Goal: Task Accomplishment & Management: Manage account settings

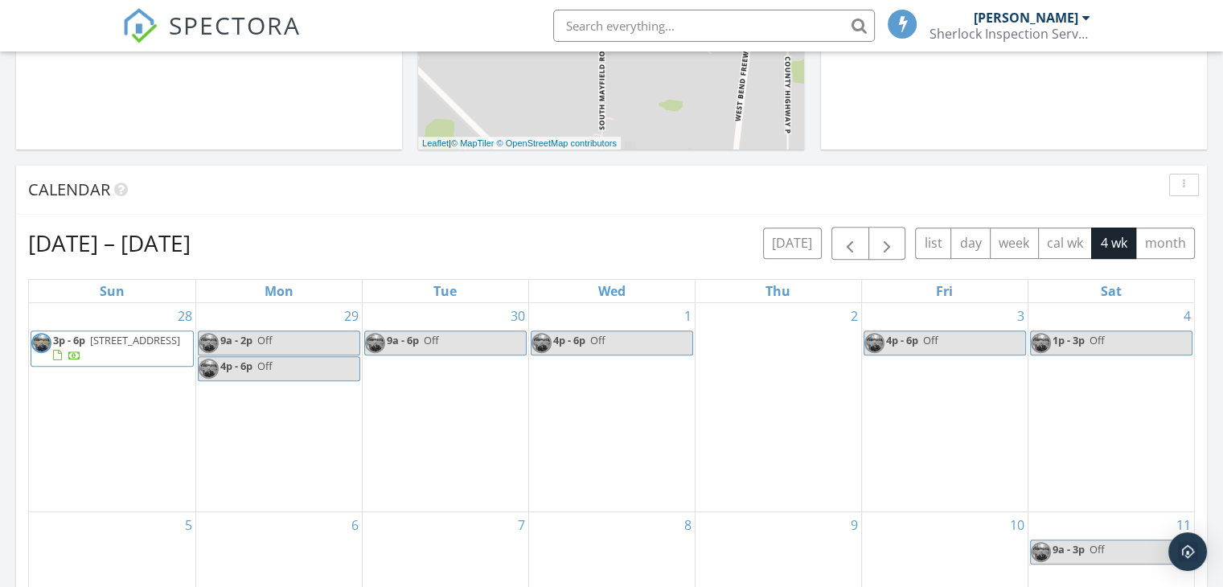
scroll to position [643, 0]
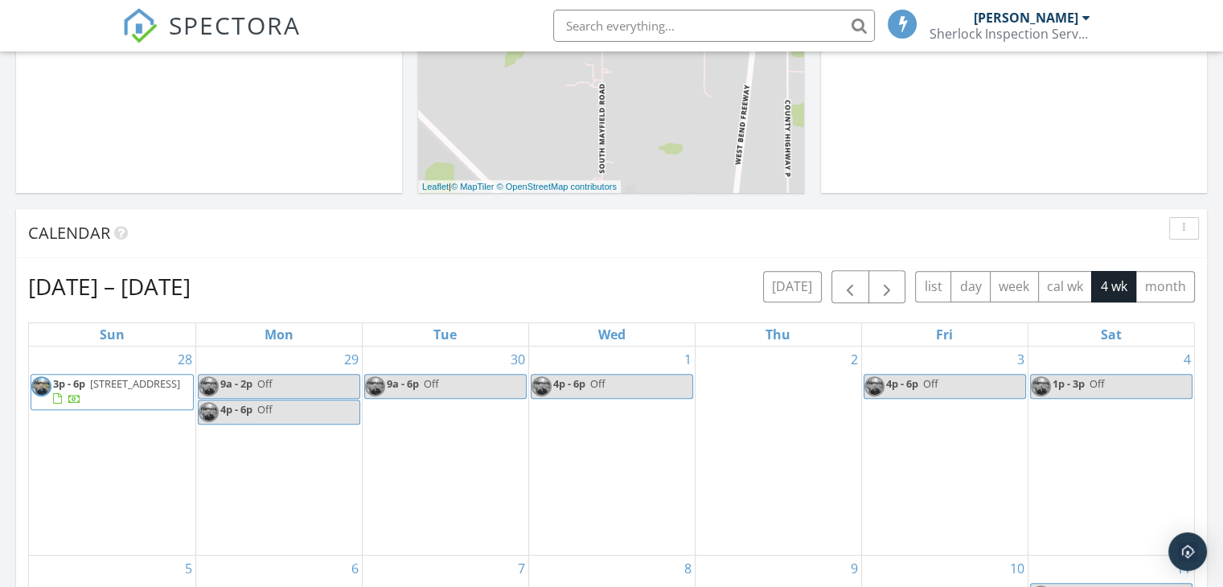
scroll to position [579, 0]
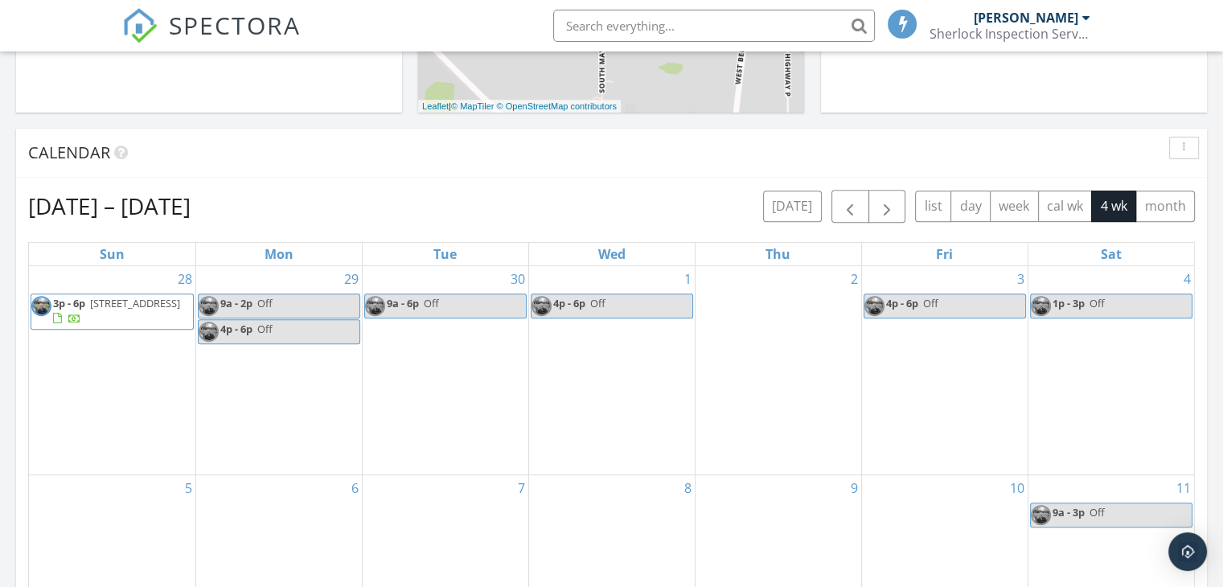
click at [274, 300] on link "9a - 2p Off" at bounding box center [279, 306] width 162 height 25
select select "8"
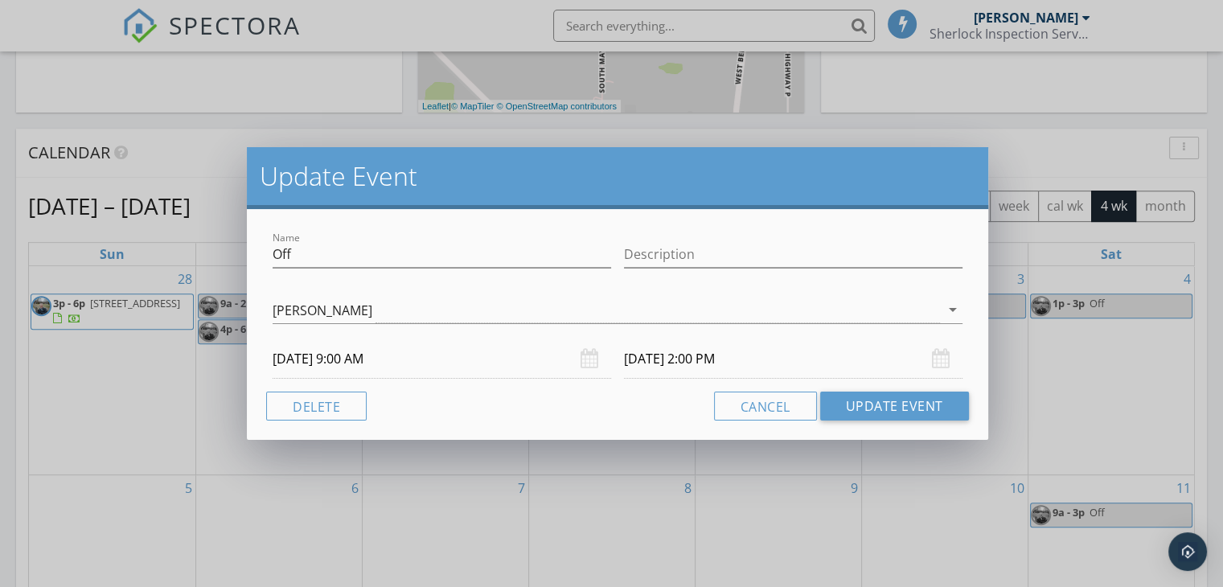
click at [707, 360] on input "09/29/2025 2:00 PM" at bounding box center [793, 358] width 339 height 39
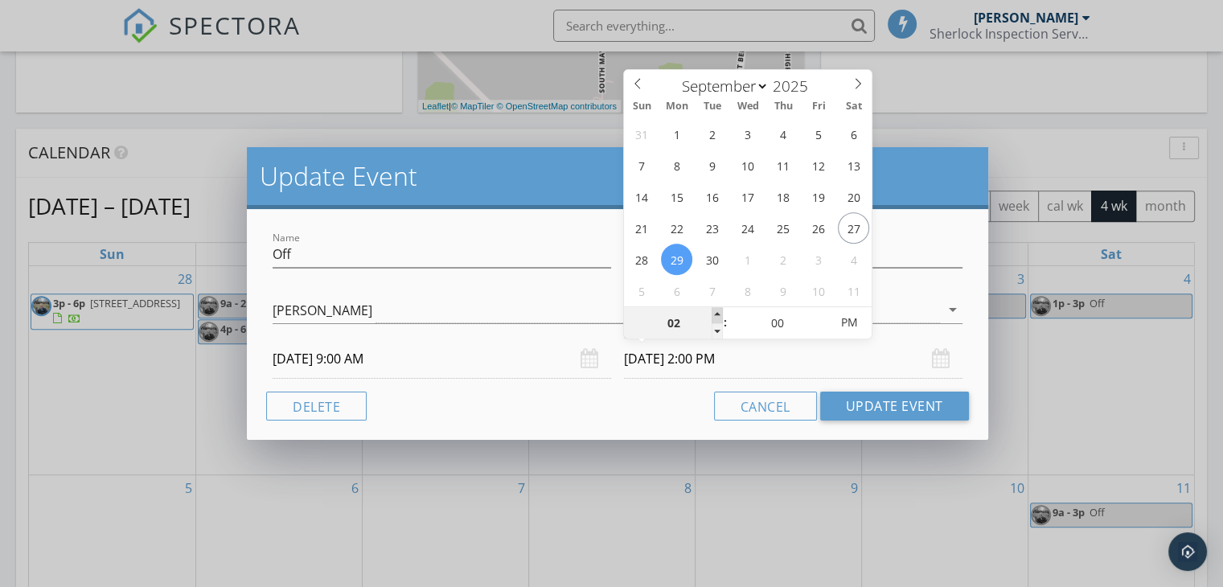
type input "03"
type input "09/29/2025 3:00 PM"
click at [717, 316] on span at bounding box center [717, 315] width 11 height 16
type input "02"
type input "09/29/2025 2:00 PM"
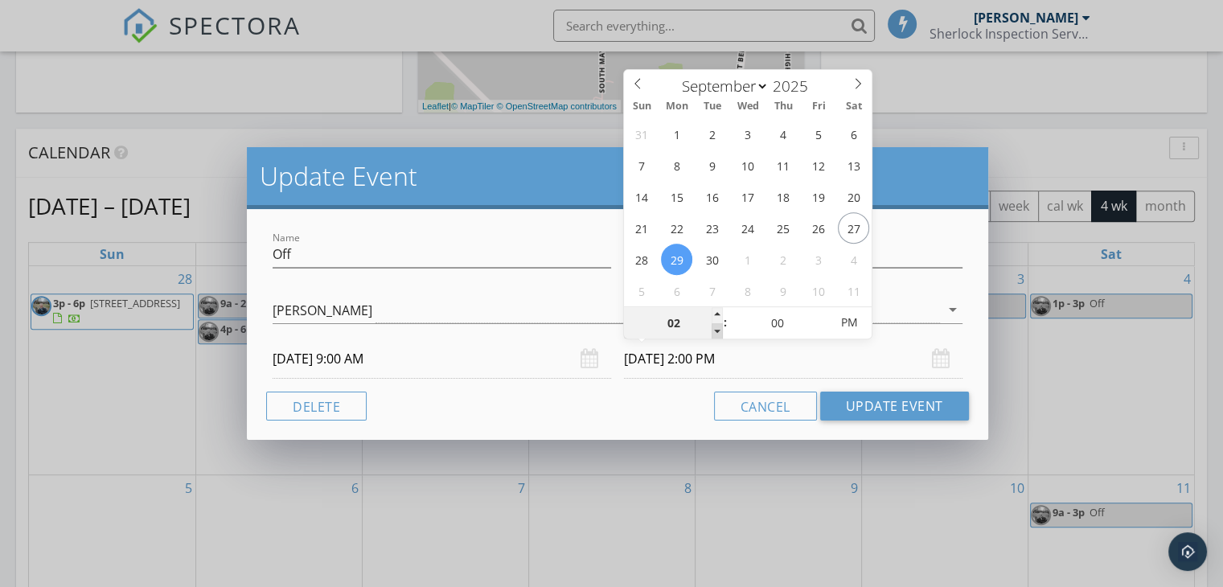
click at [717, 332] on span at bounding box center [717, 331] width 11 height 16
type input "01"
type input "09/29/2025 1:00 PM"
click at [717, 332] on span at bounding box center [717, 331] width 11 height 16
type input "12"
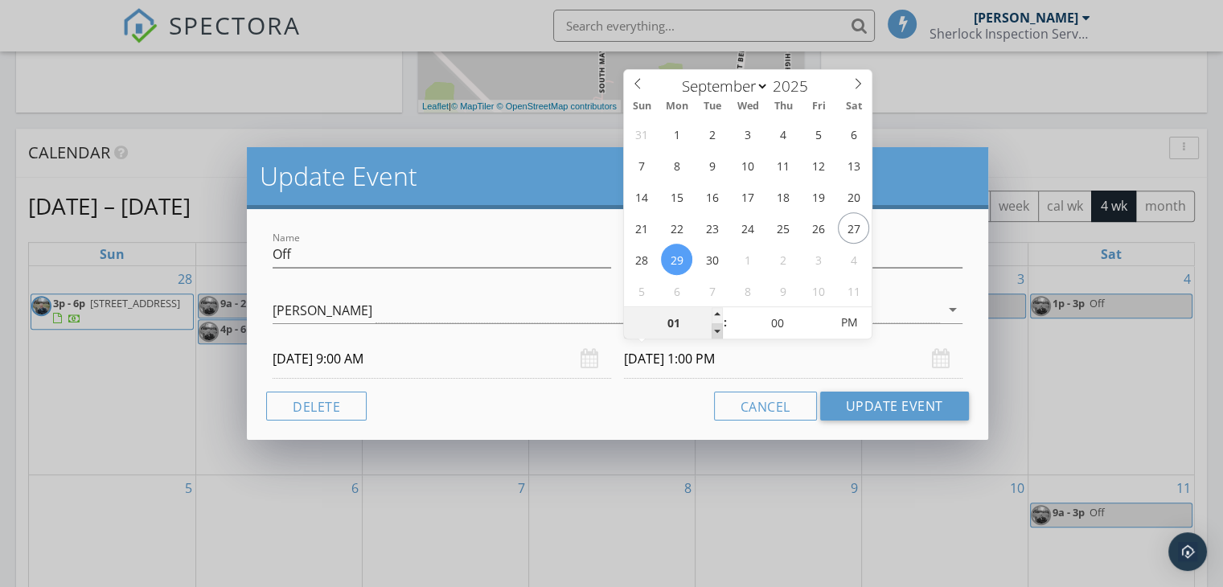
type input "09/29/2025 12:00 PM"
click at [717, 332] on span at bounding box center [717, 331] width 11 height 16
type input "11"
type input "09/29/2025 11:00 AM"
click at [717, 332] on span at bounding box center [717, 331] width 11 height 16
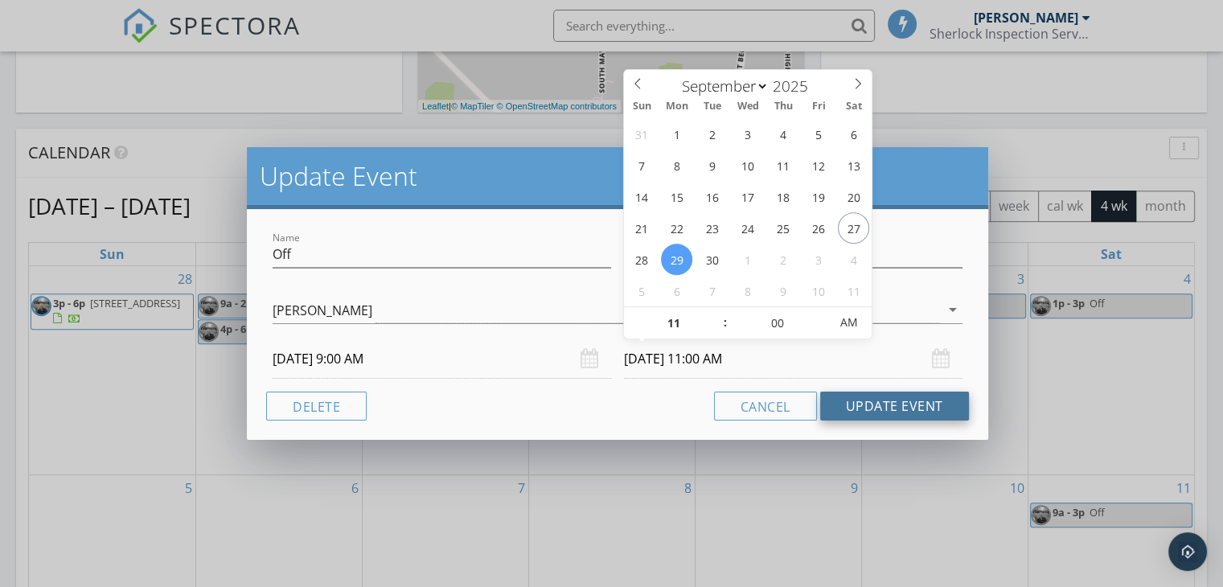
click at [900, 403] on button "Update Event" at bounding box center [894, 406] width 149 height 29
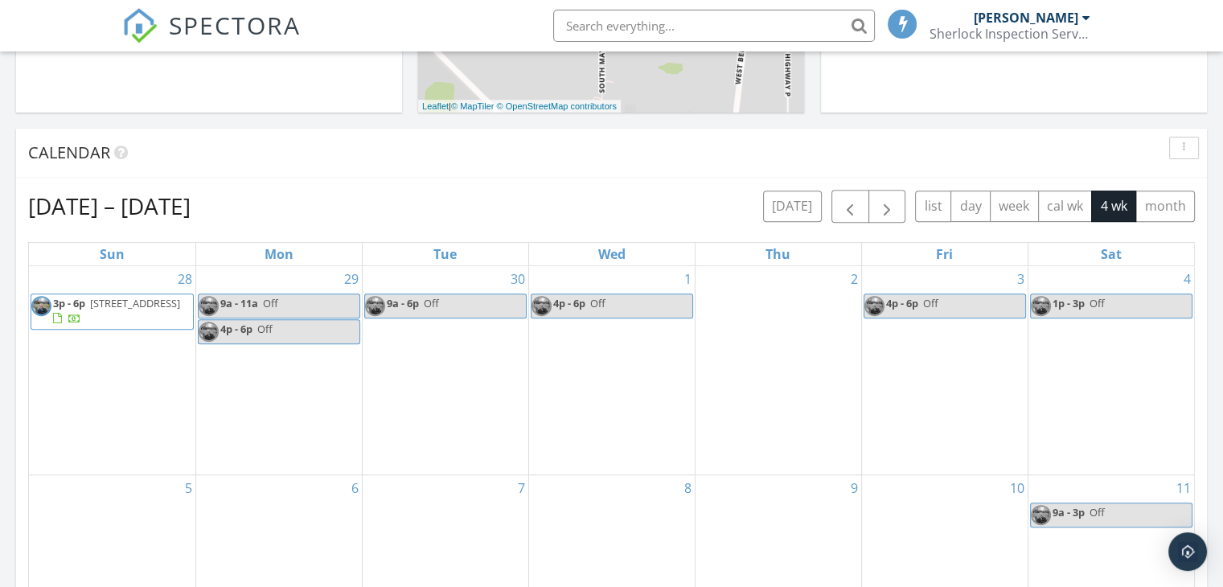
click at [450, 310] on link "9a - 6p Off" at bounding box center [445, 306] width 162 height 25
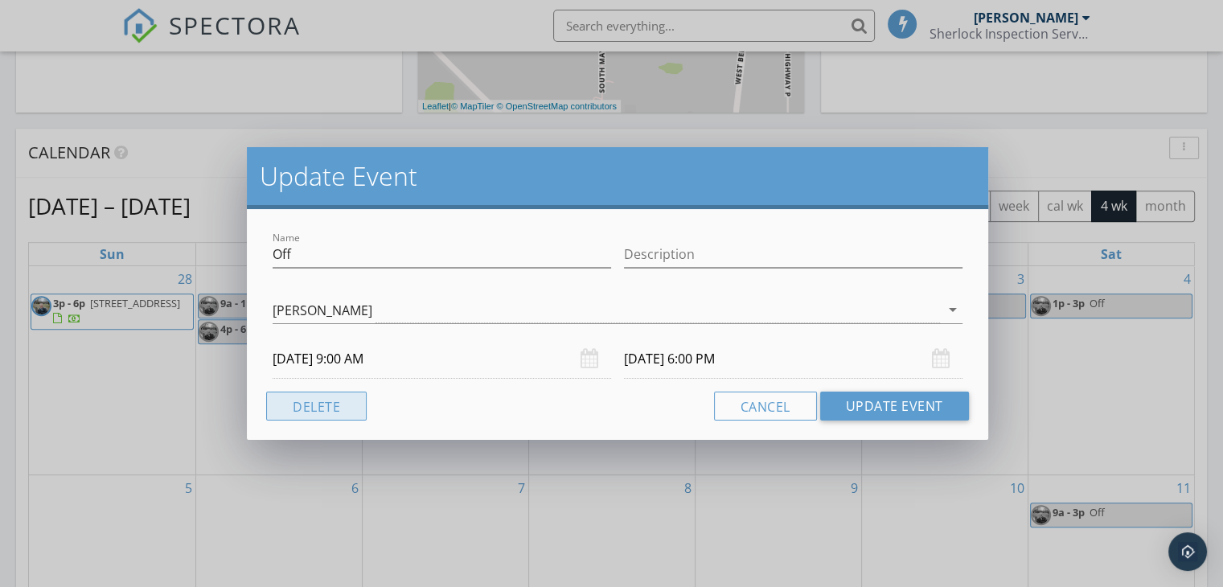
click at [351, 402] on button "Delete" at bounding box center [316, 406] width 101 height 29
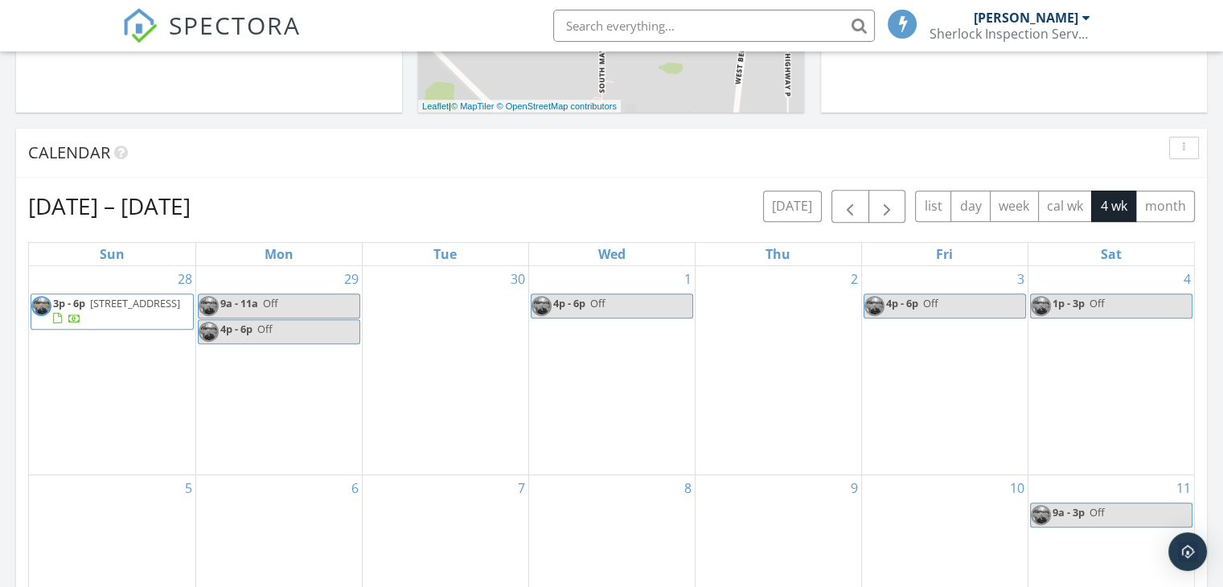
click at [437, 310] on div "30" at bounding box center [446, 370] width 166 height 208
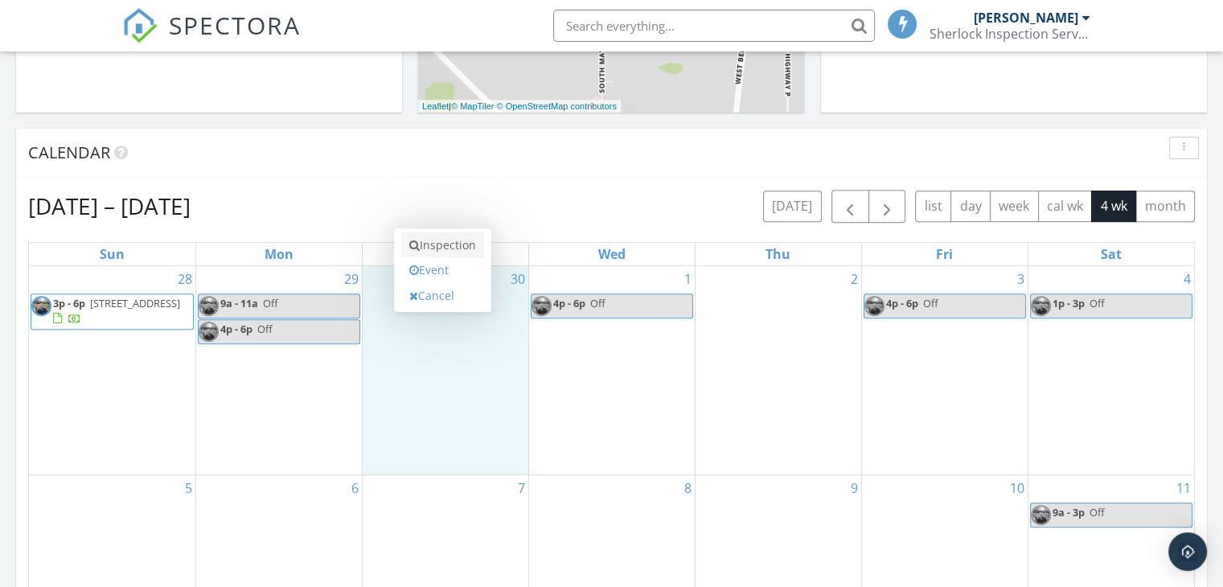
click at [446, 241] on link "Inspection" at bounding box center [442, 245] width 83 height 26
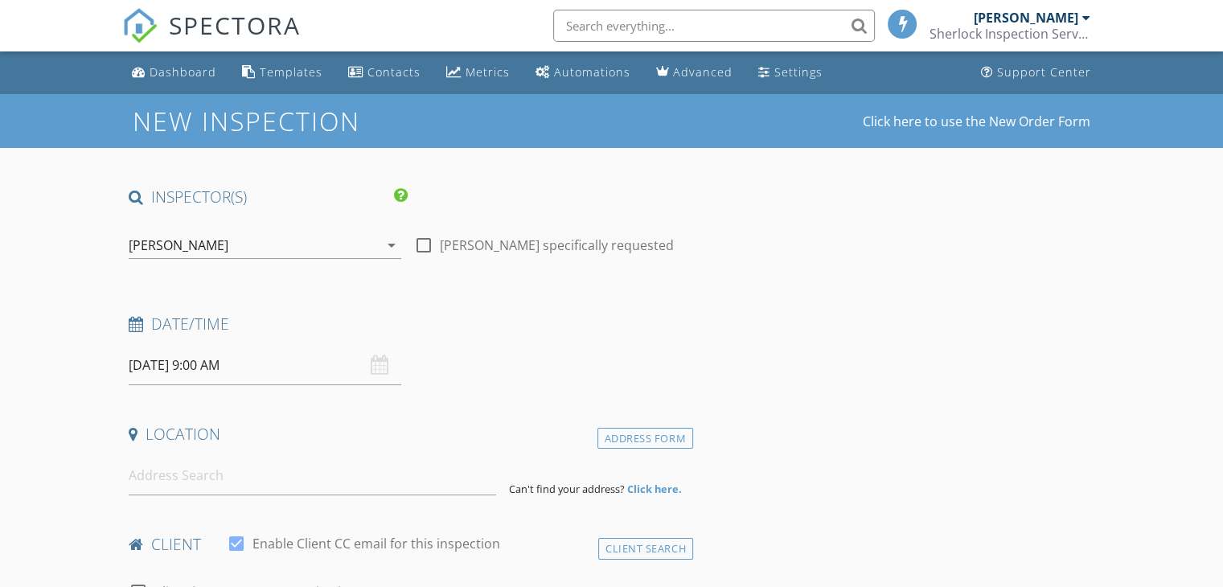
click at [421, 245] on div at bounding box center [423, 245] width 27 height 27
checkbox input "true"
click at [216, 480] on input at bounding box center [313, 475] width 368 height 39
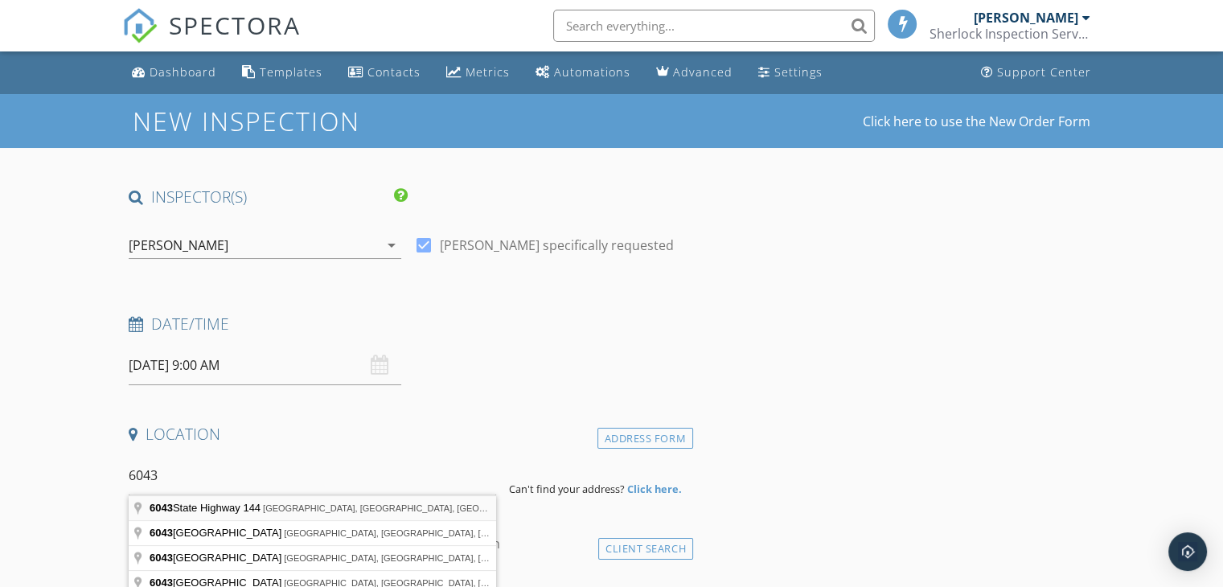
type input "6043 State Highway 144, West Bend, WI, USA"
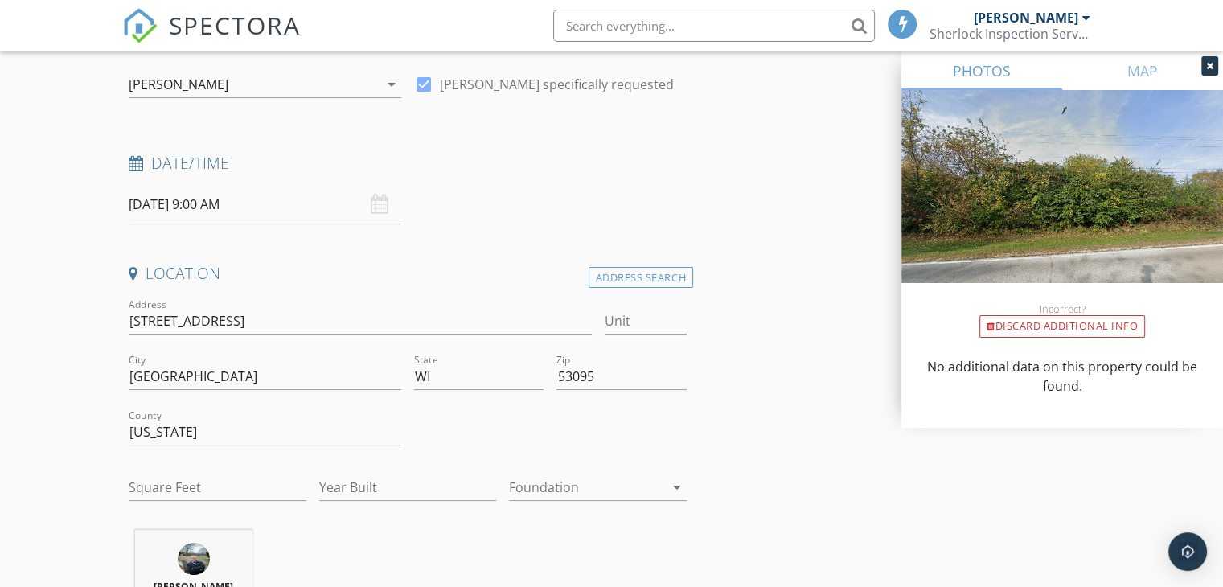
scroll to position [241, 0]
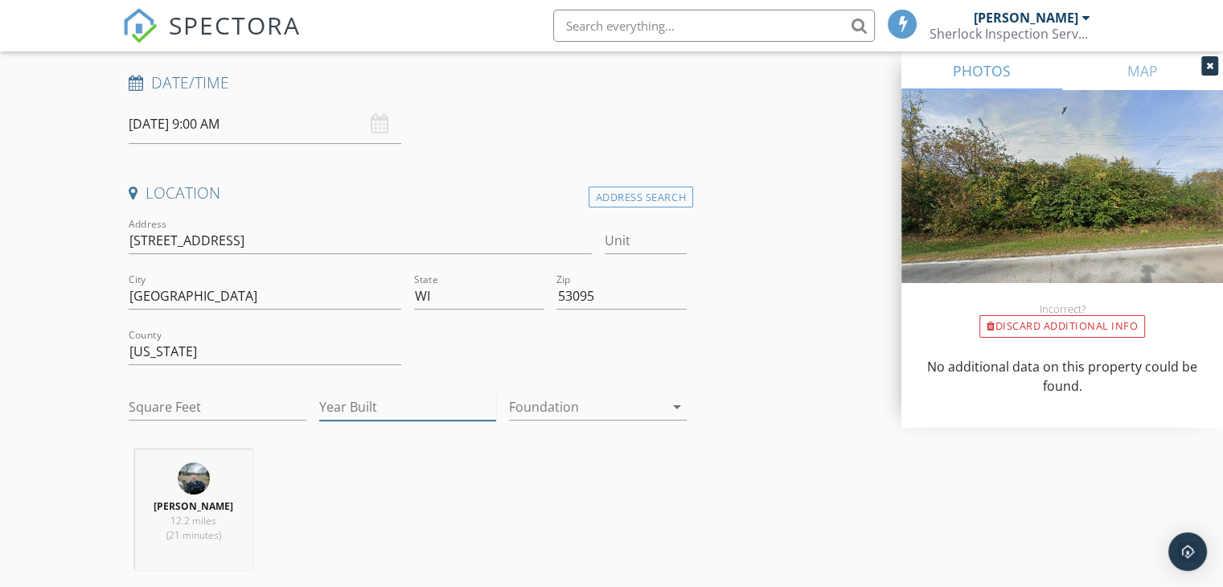
click at [372, 404] on input "Year Built" at bounding box center [408, 407] width 178 height 27
type input "1978"
click at [549, 413] on div at bounding box center [586, 407] width 155 height 26
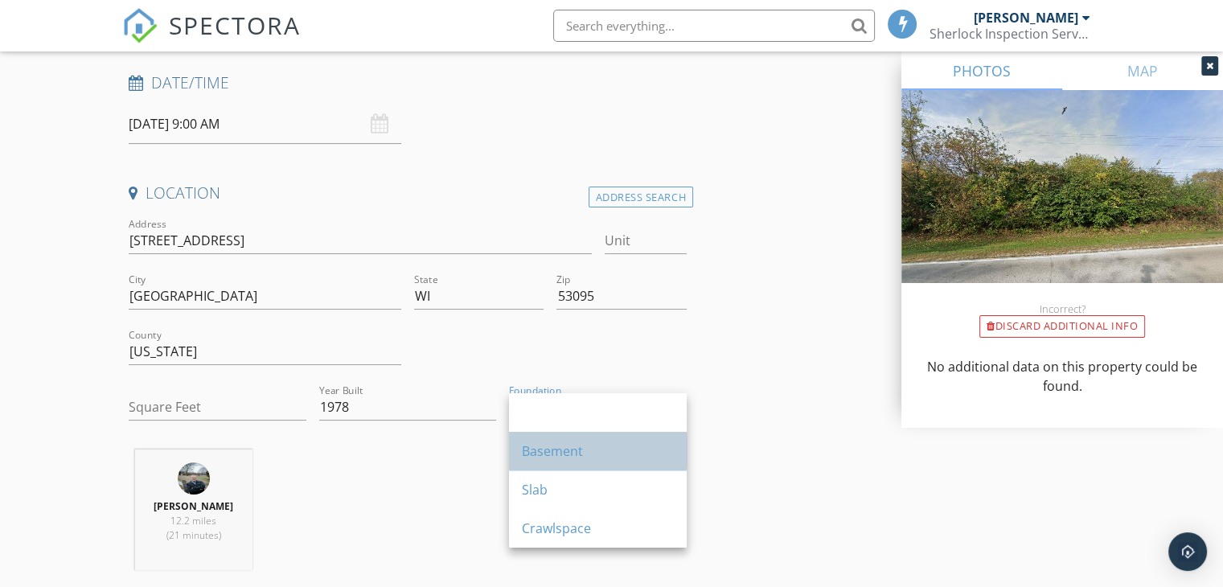
click at [547, 448] on div "Basement" at bounding box center [598, 450] width 152 height 19
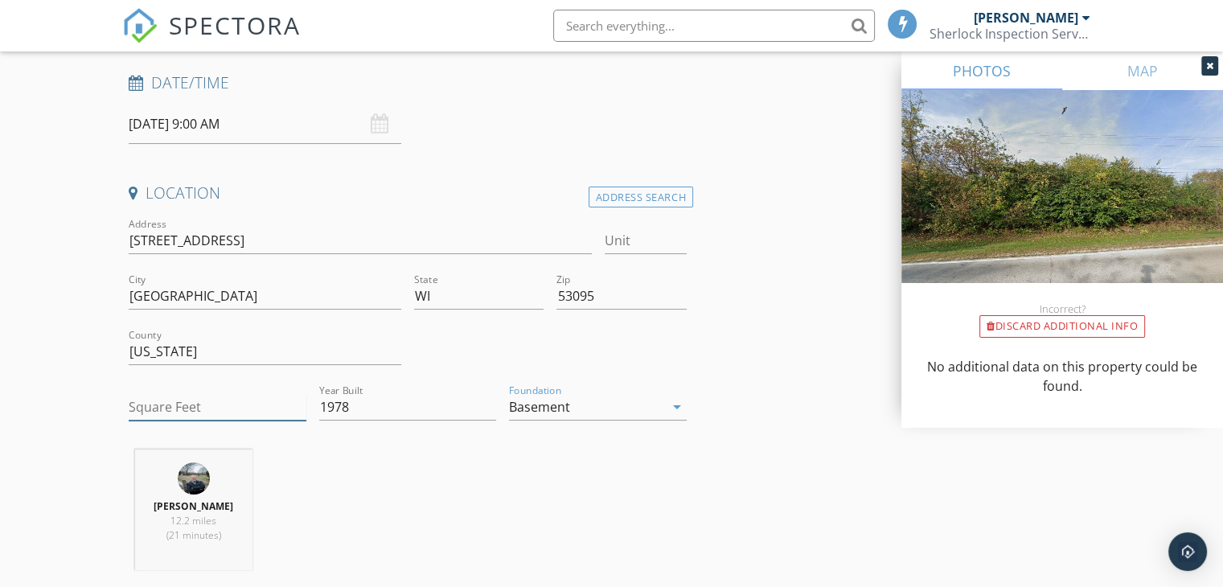
click at [145, 396] on input "Square Feet" at bounding box center [218, 407] width 178 height 27
type input "2700"
click at [433, 514] on div "Dan Reik 12.2 miles (21 minutes)" at bounding box center [407, 516] width 571 height 133
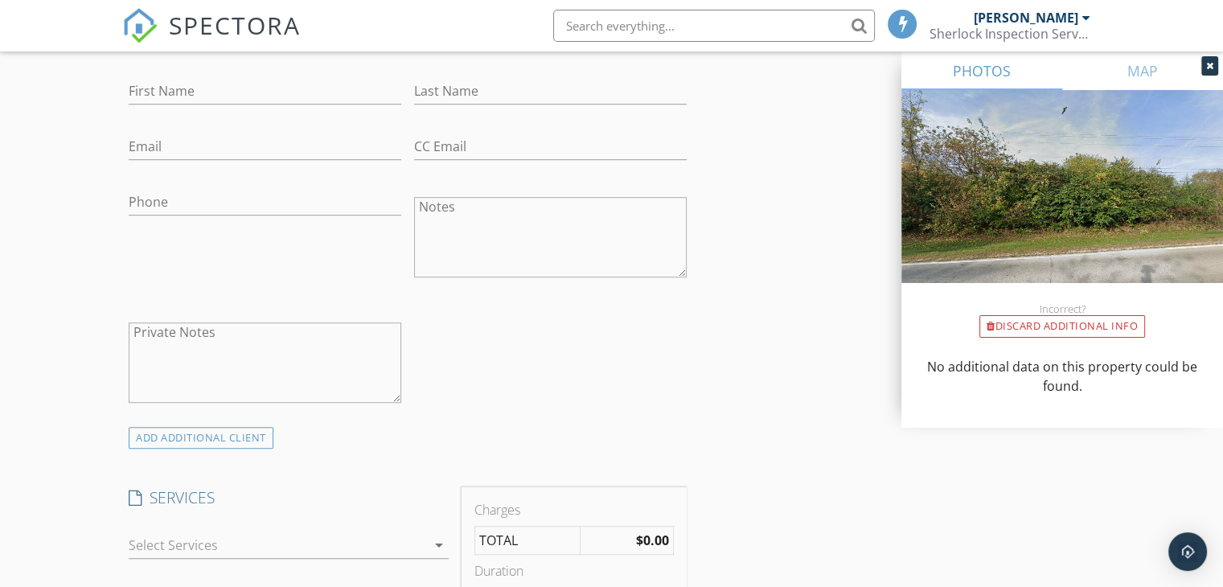
scroll to position [1206, 0]
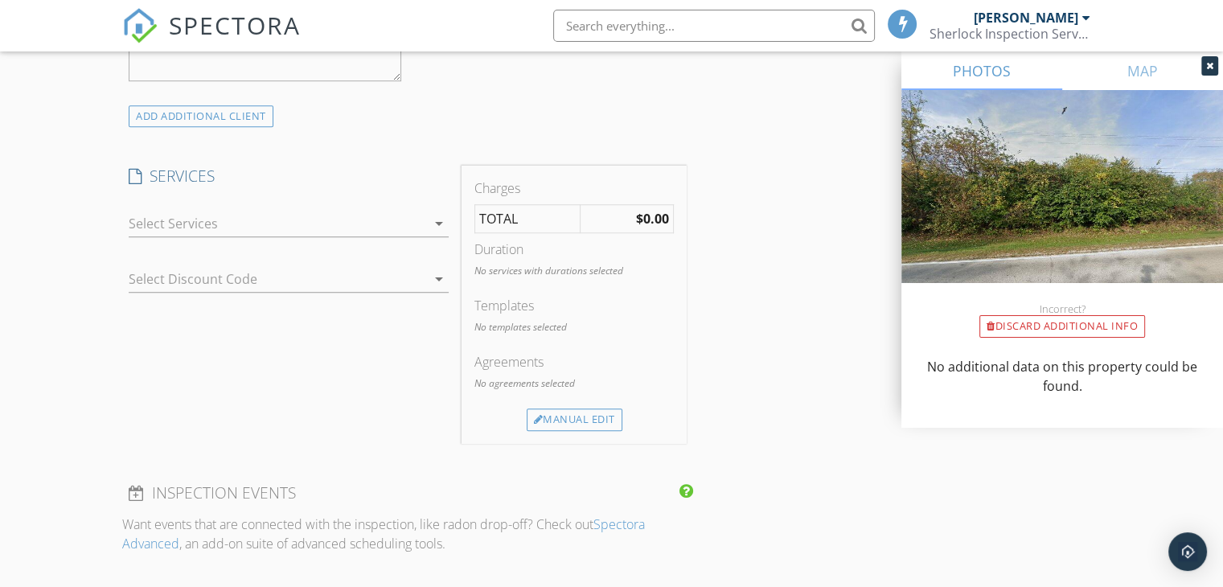
click at [363, 230] on div at bounding box center [278, 224] width 298 height 26
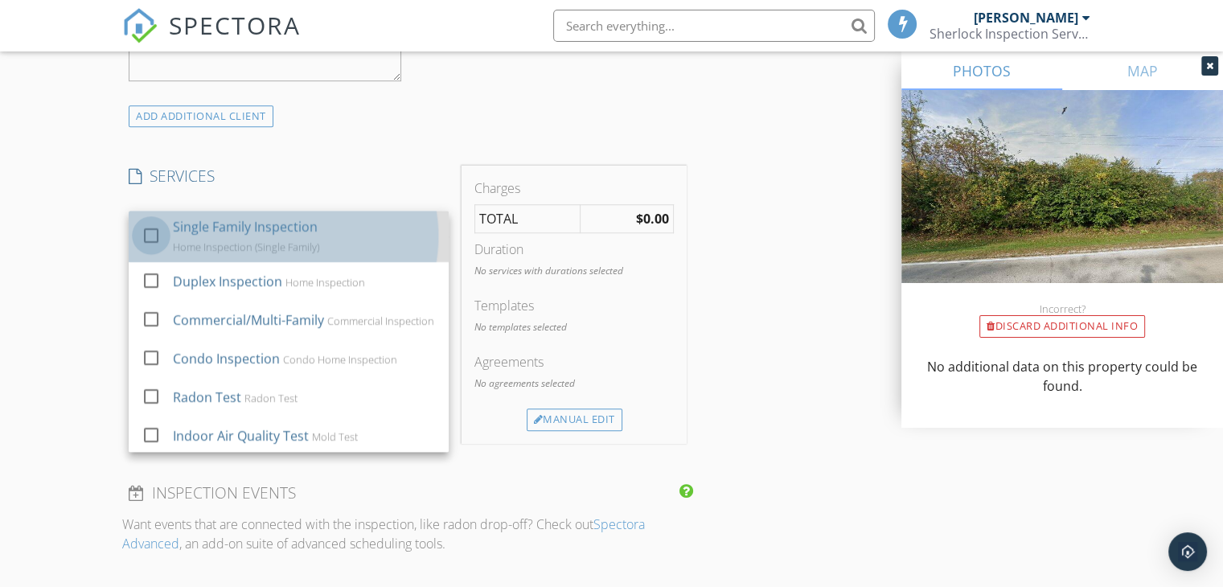
click at [146, 231] on div at bounding box center [151, 235] width 27 height 27
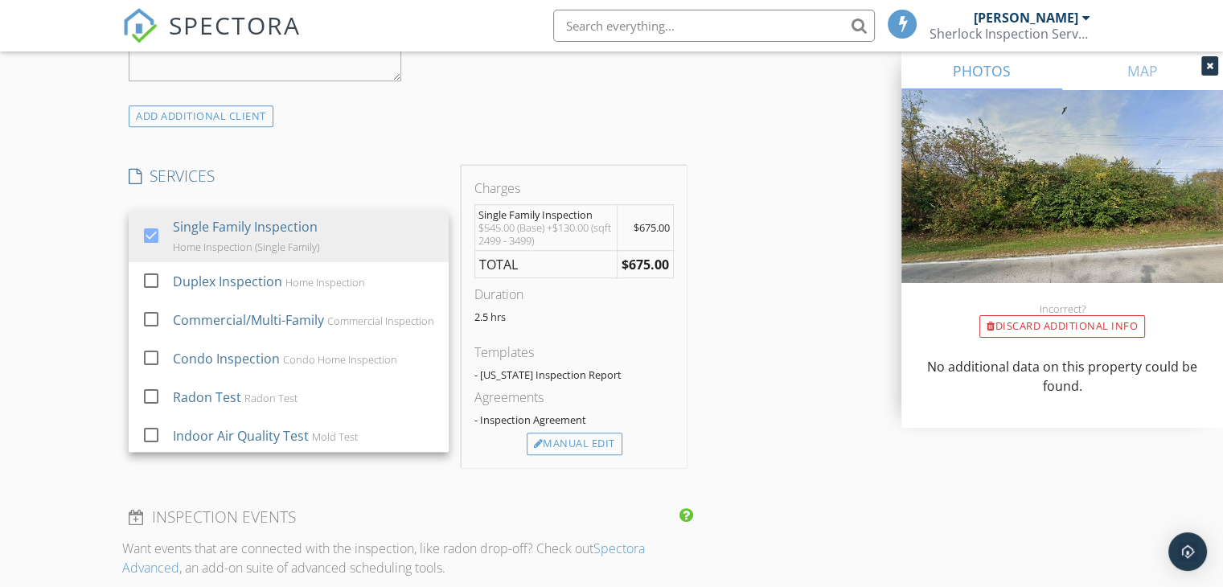
click at [48, 255] on div "New Inspection Click here to use the New Order Form INSPECTOR(S) check_box Dan …" at bounding box center [611, 284] width 1223 height 2792
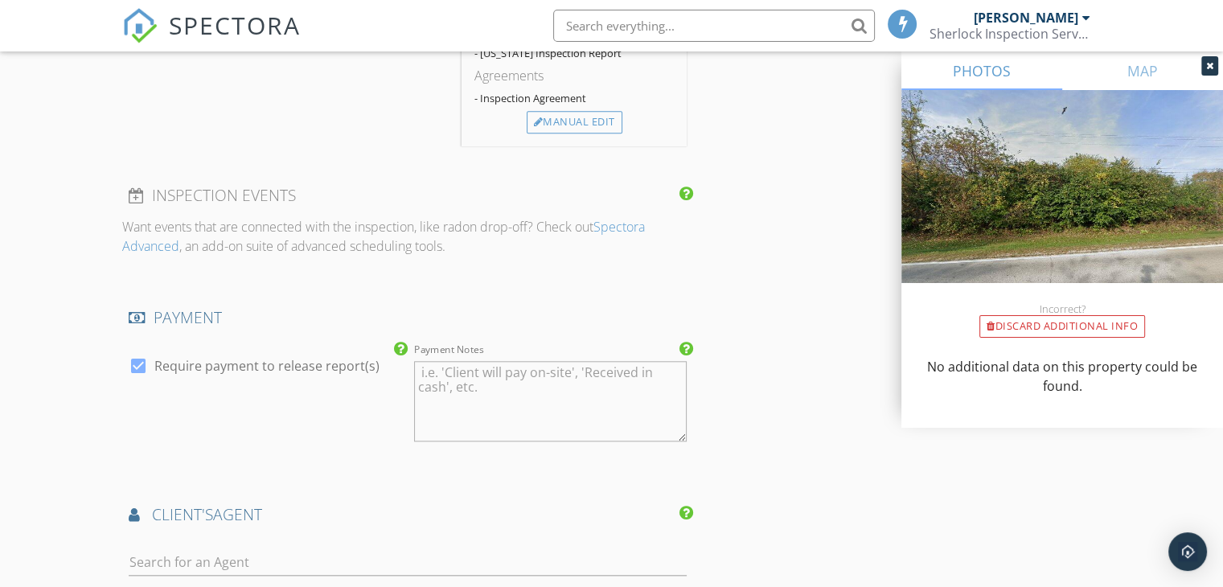
scroll to position [1850, 0]
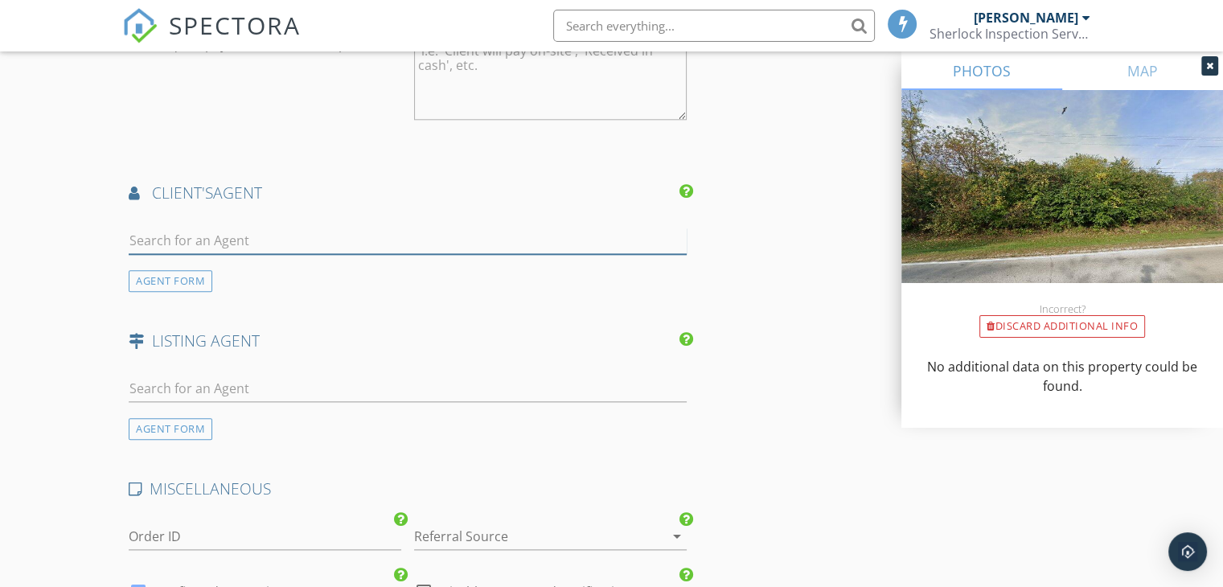
click at [199, 228] on input "text" at bounding box center [408, 241] width 558 height 27
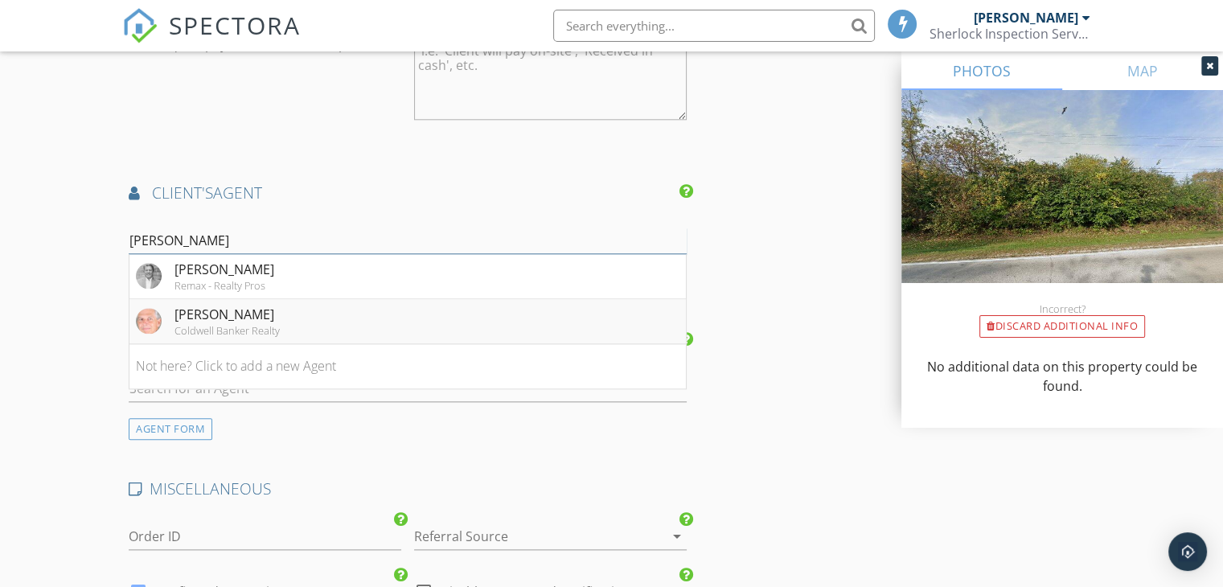
type input "Terry"
click at [219, 324] on div "Coldwell Banker Realty" at bounding box center [227, 330] width 105 height 13
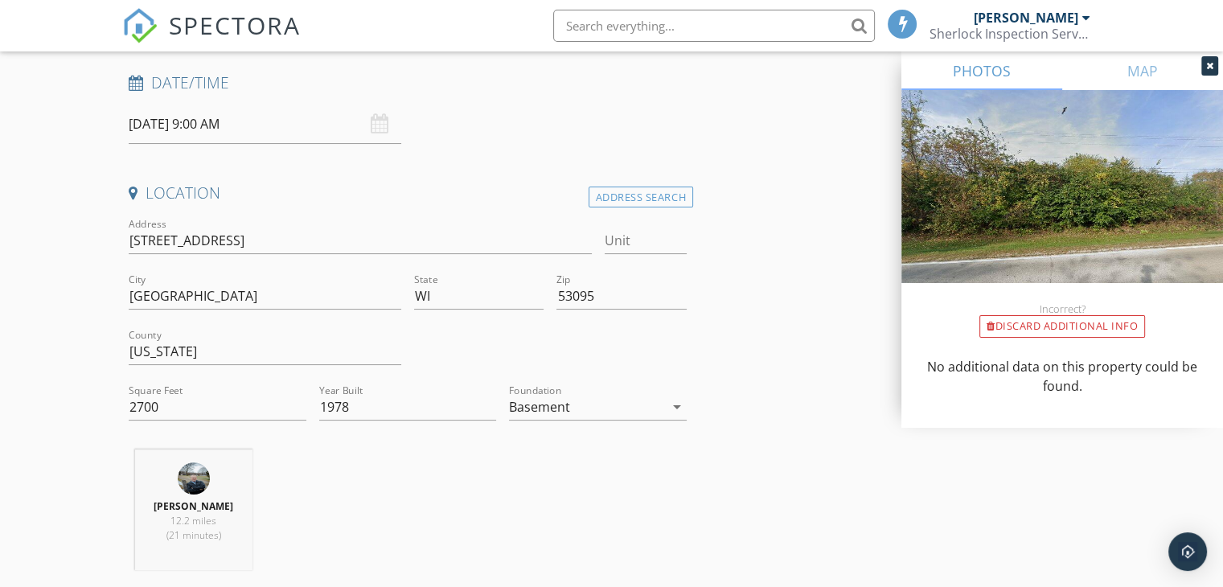
scroll to position [483, 0]
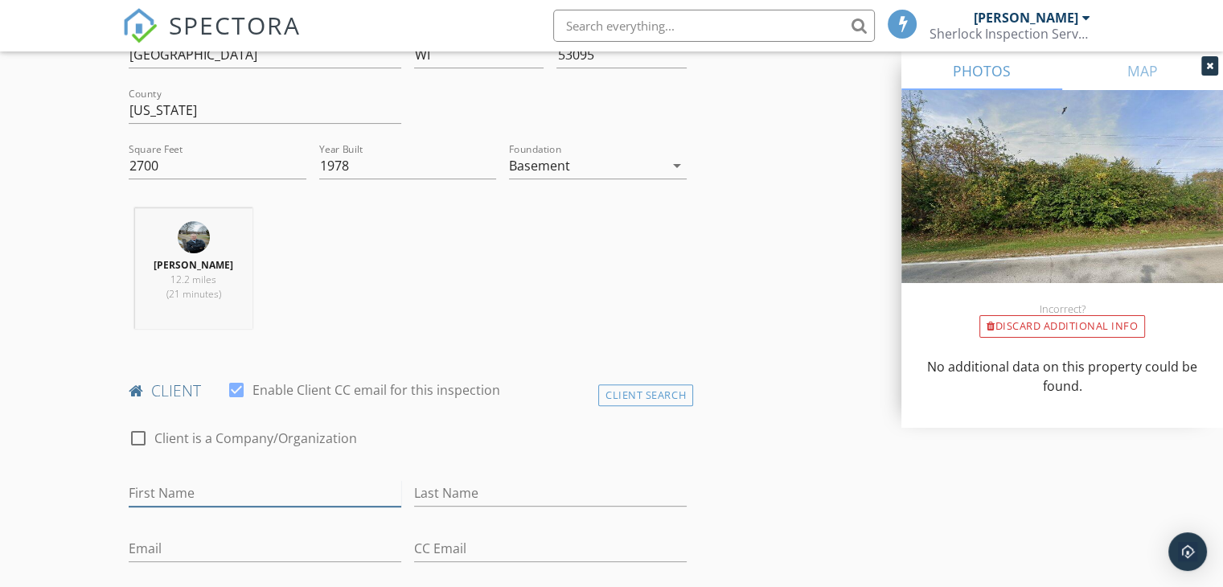
click at [275, 483] on input "First Name" at bounding box center [265, 493] width 273 height 27
type input "John & Sherry"
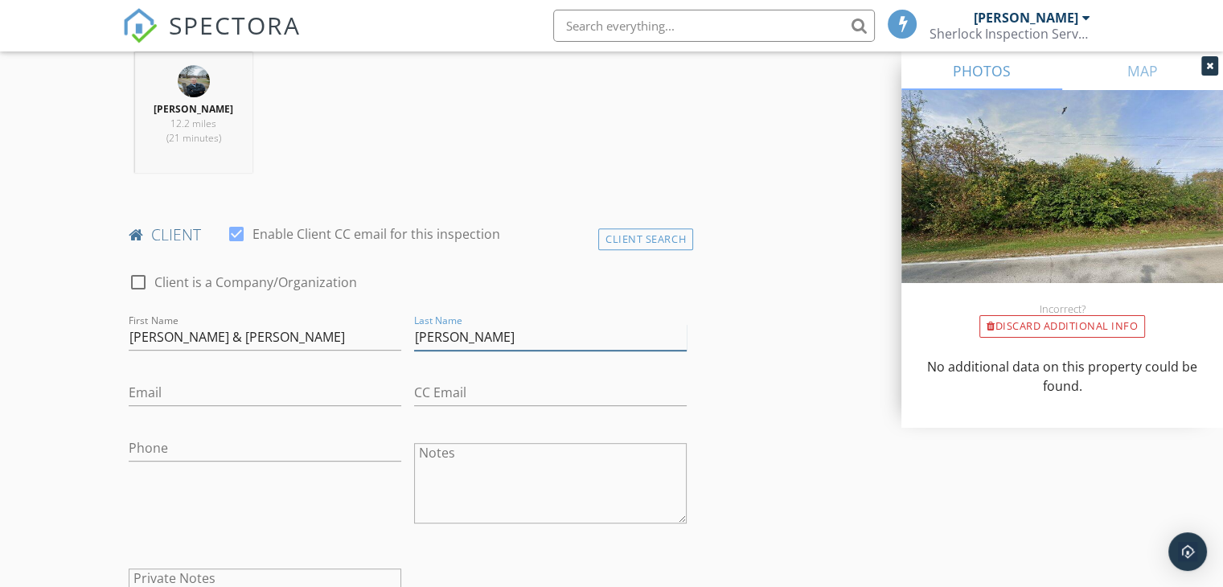
scroll to position [643, 0]
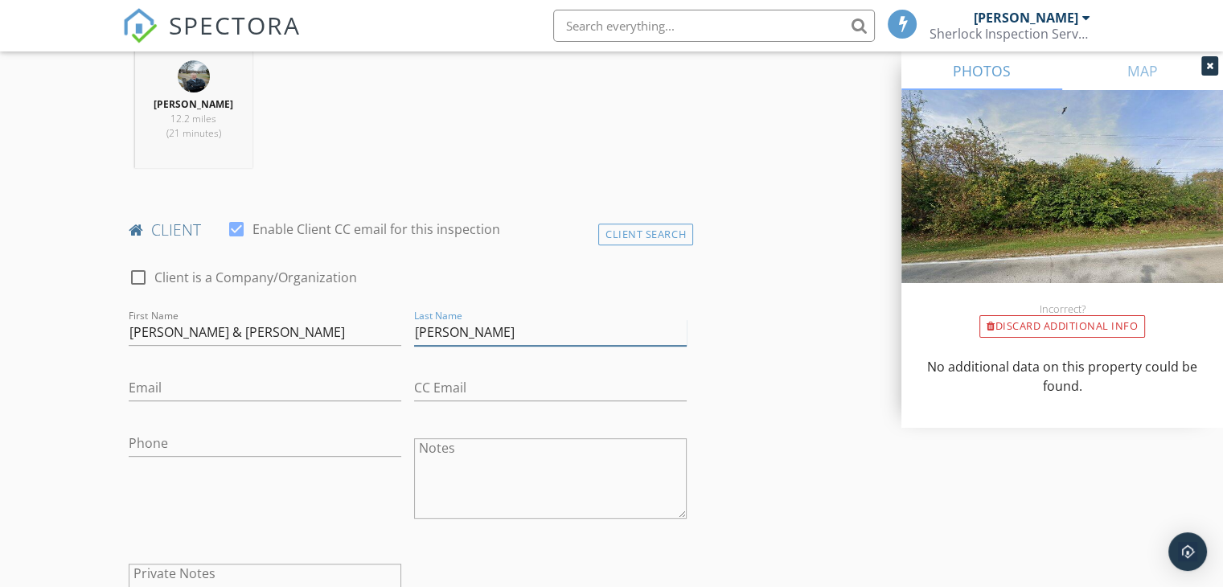
type input "Powell"
click at [203, 378] on input "Email" at bounding box center [265, 388] width 273 height 27
type input "spowellnis@gmail.com"
click at [196, 441] on input "Phone" at bounding box center [265, 443] width 273 height 27
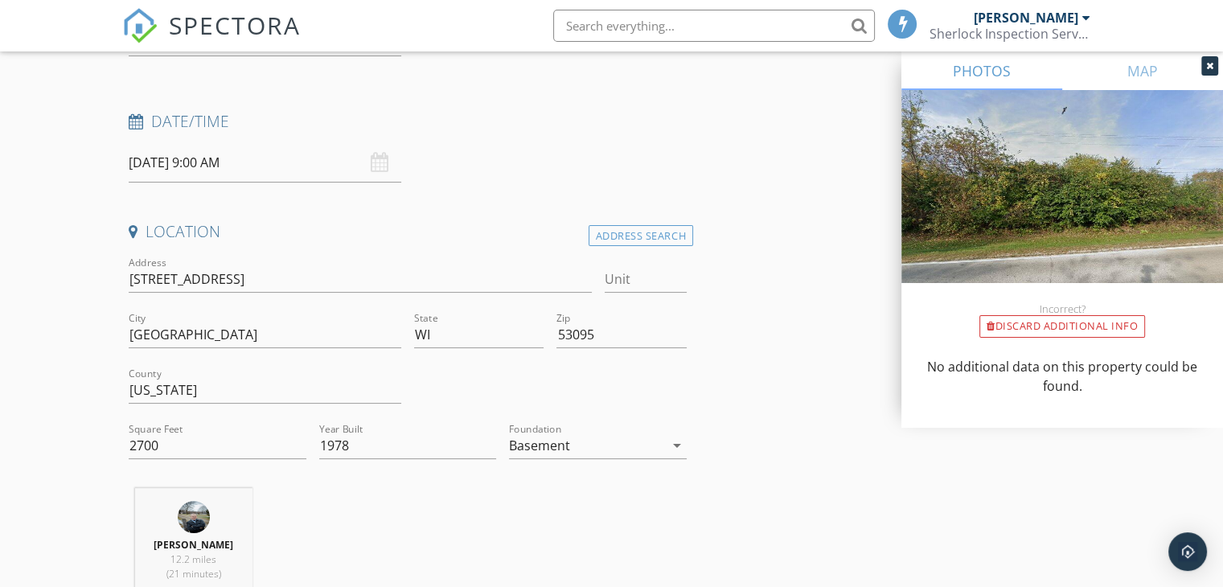
scroll to position [0, 0]
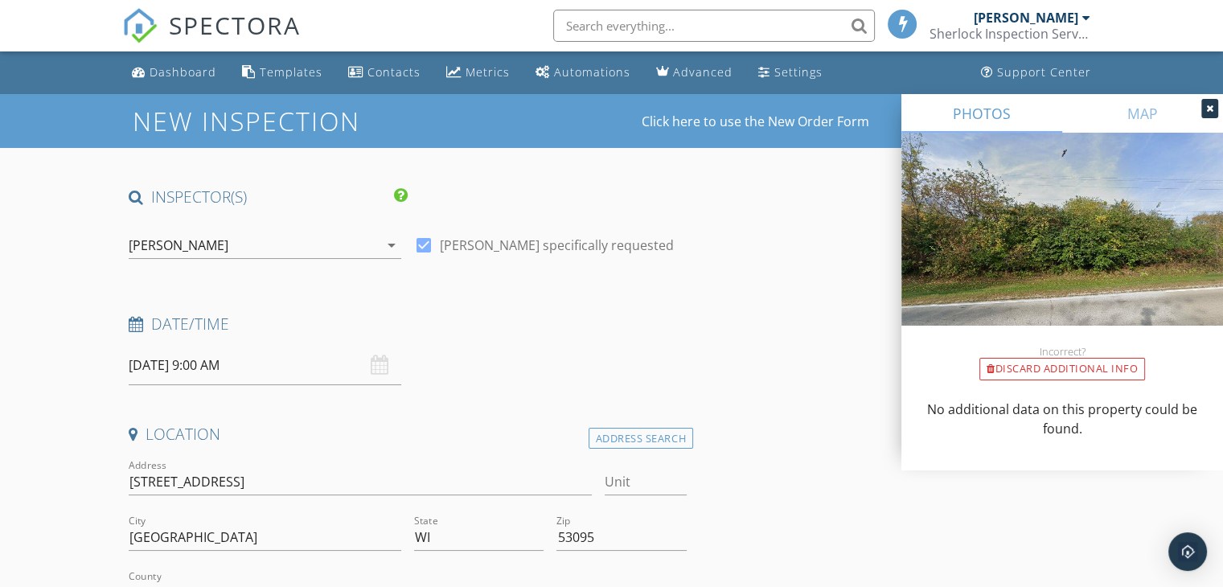
type input "262-629-9107"
click at [216, 368] on input "09/30/2025 9:00 AM" at bounding box center [265, 365] width 273 height 39
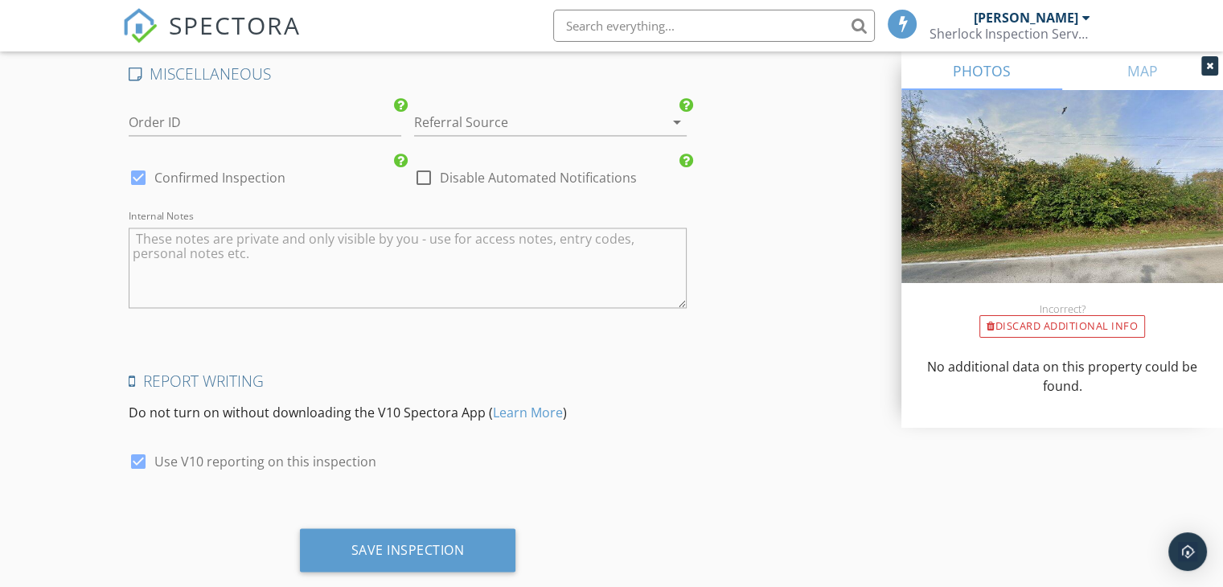
scroll to position [2660, 0]
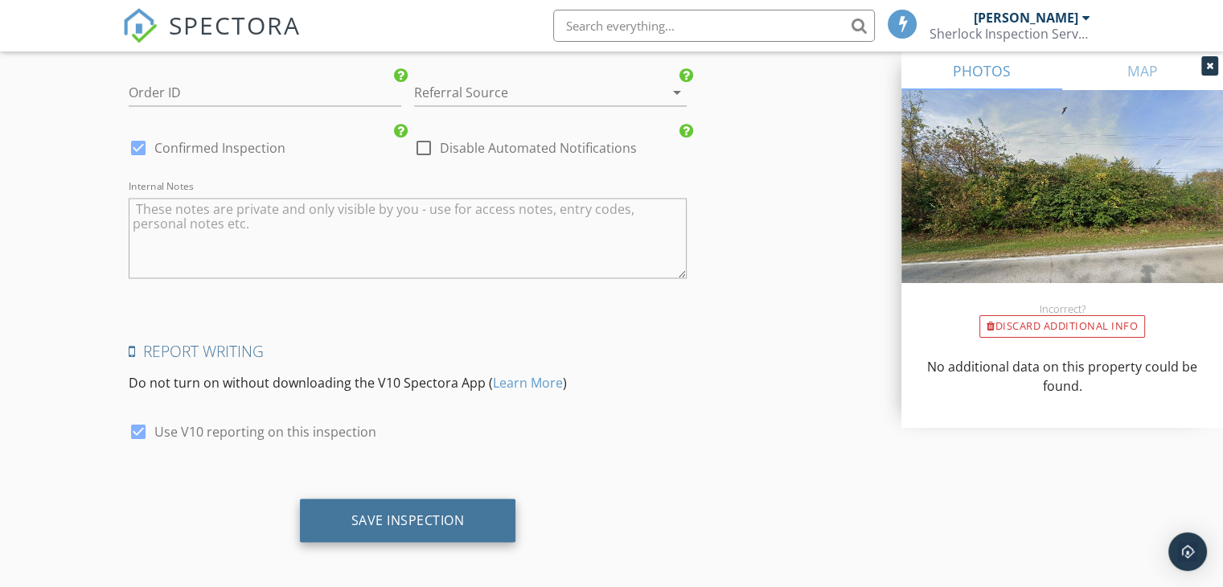
click at [354, 512] on div "Save Inspection" at bounding box center [407, 519] width 113 height 16
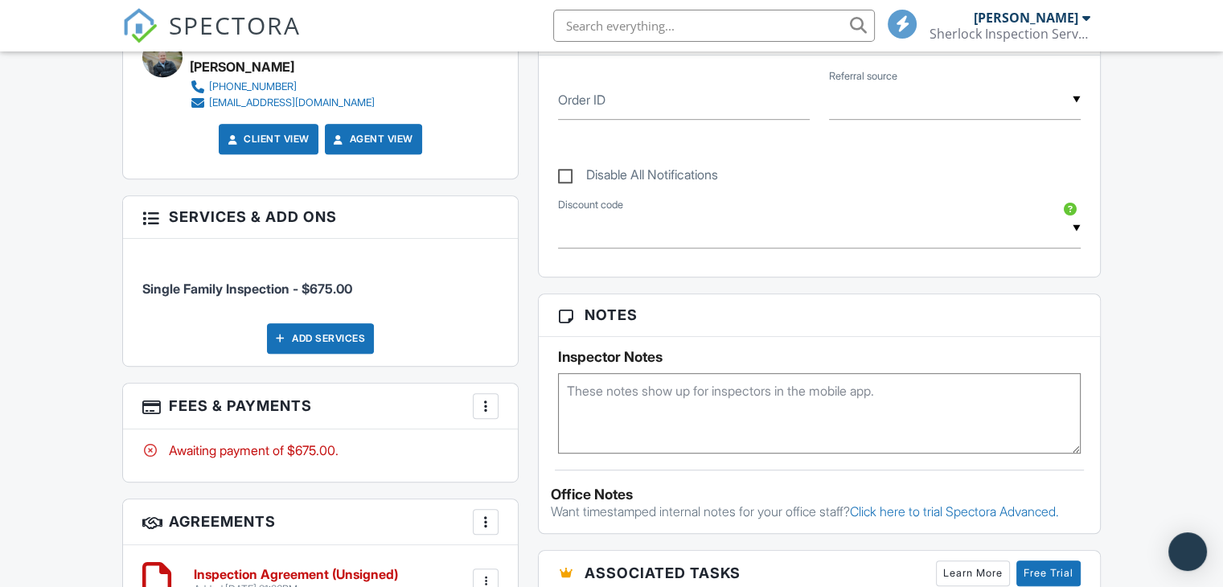
scroll to position [885, 0]
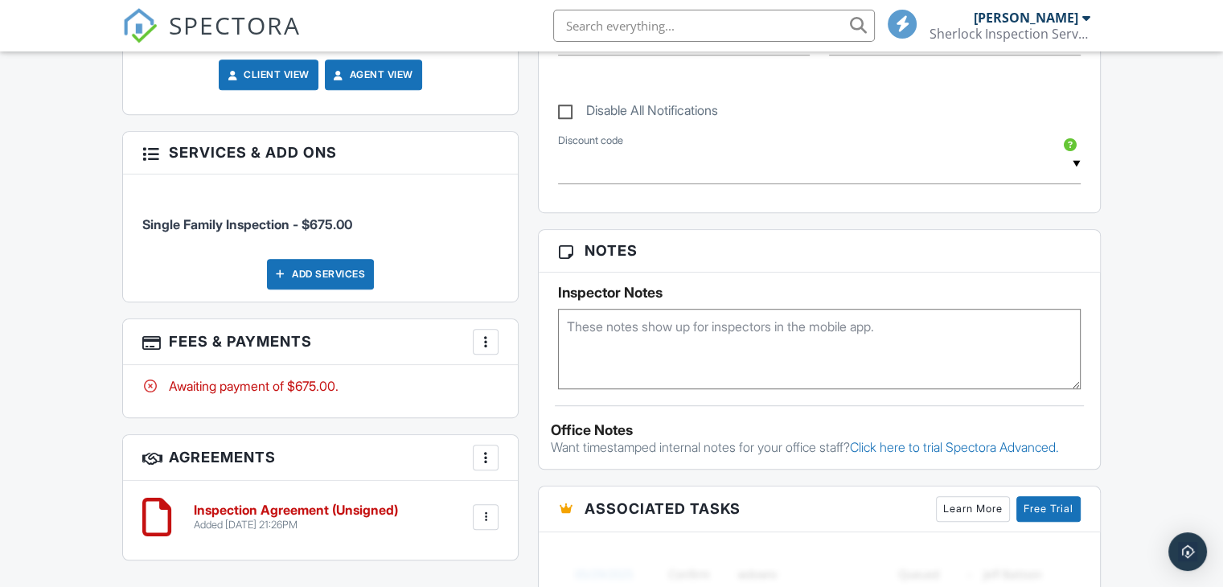
click at [614, 351] on textarea at bounding box center [819, 349] width 523 height 80
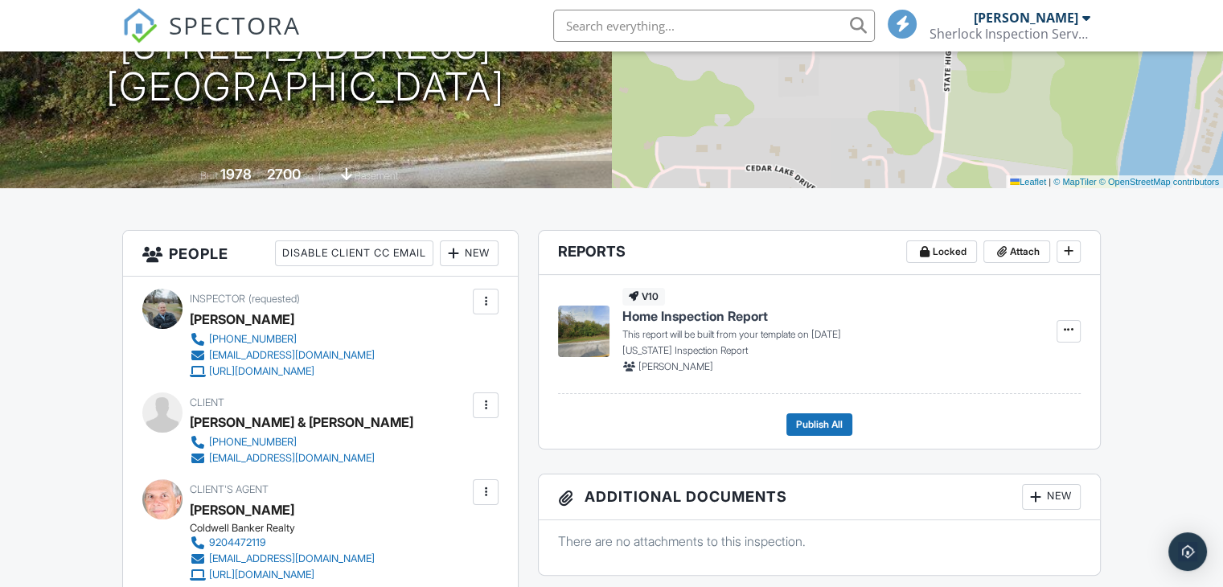
scroll to position [0, 0]
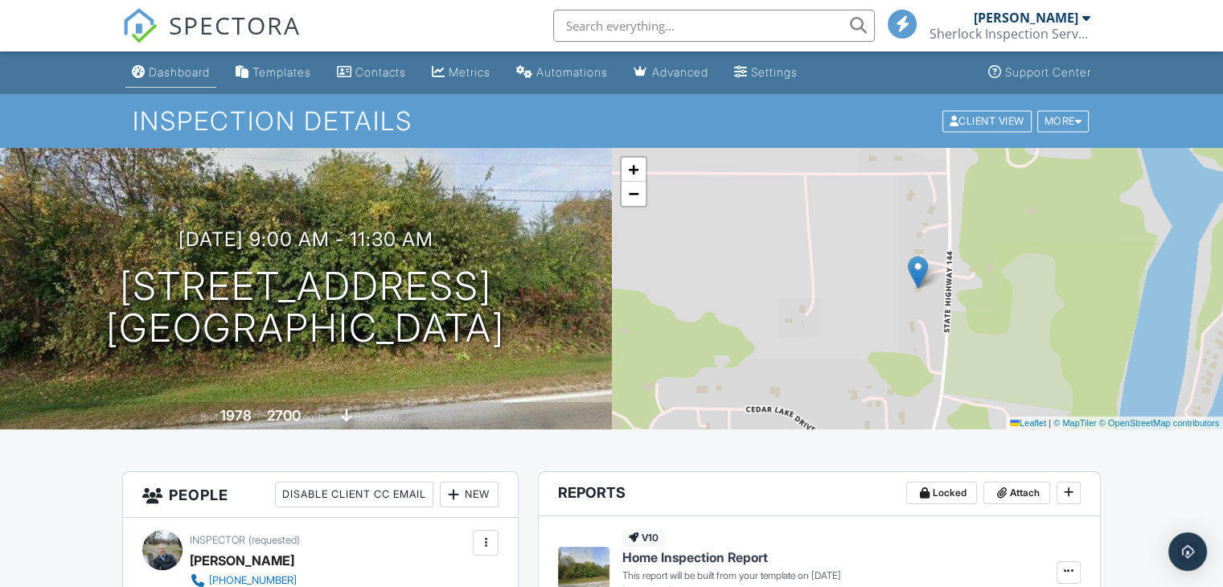
type textarea "Built 1978. Listing Inspection."
click at [161, 75] on div "Dashboard" at bounding box center [179, 72] width 61 height 14
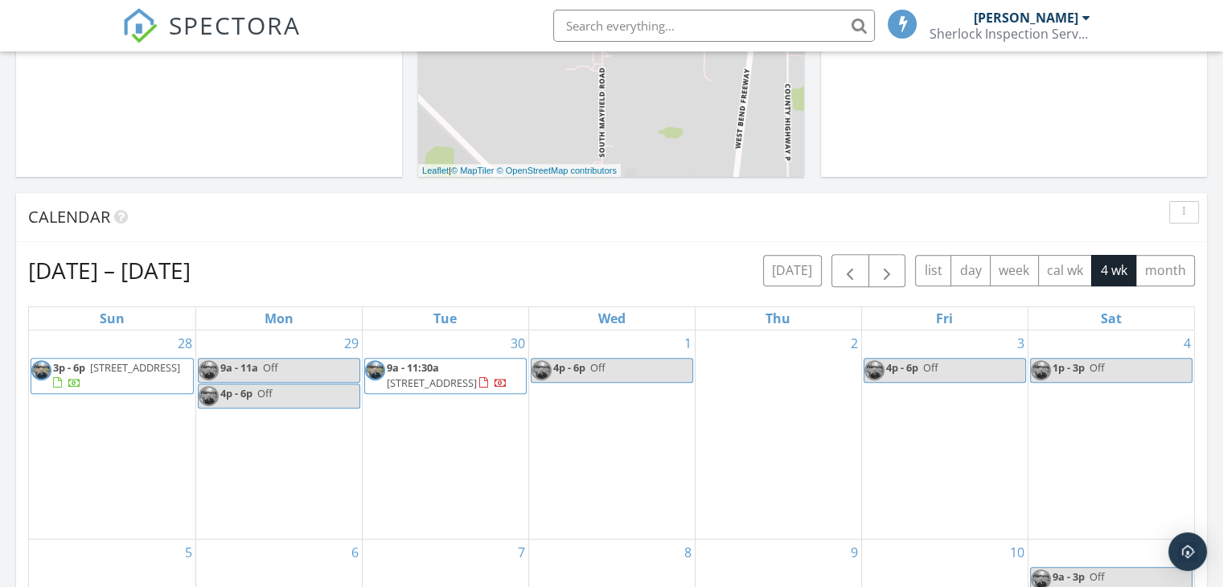
scroll to position [643, 0]
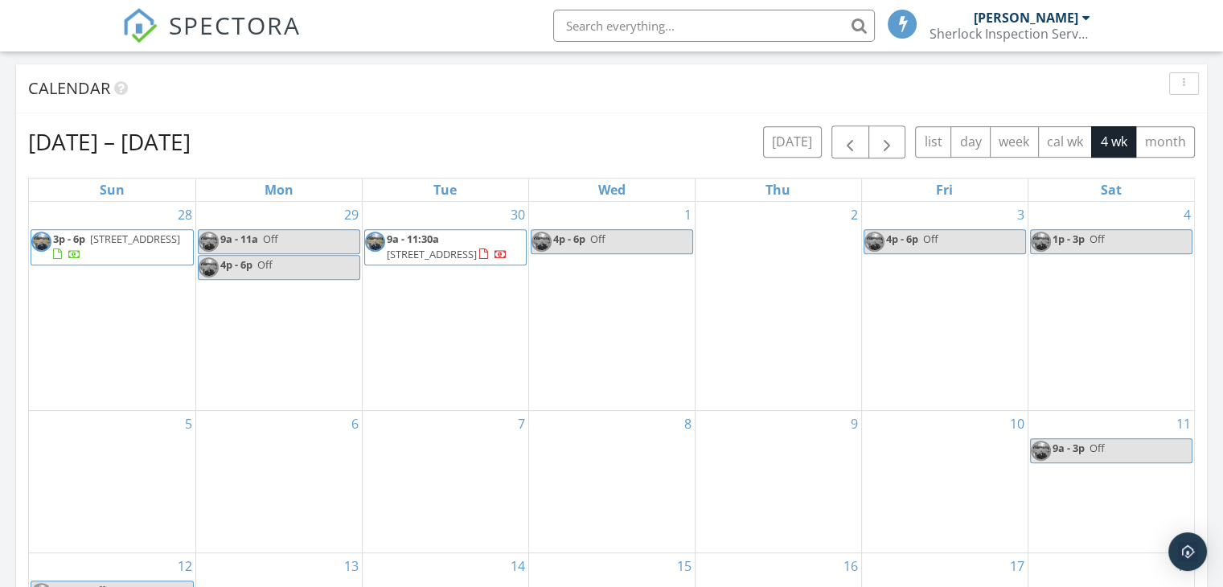
click at [476, 303] on div "30 9a - 11:30a [STREET_ADDRESS]" at bounding box center [446, 306] width 166 height 208
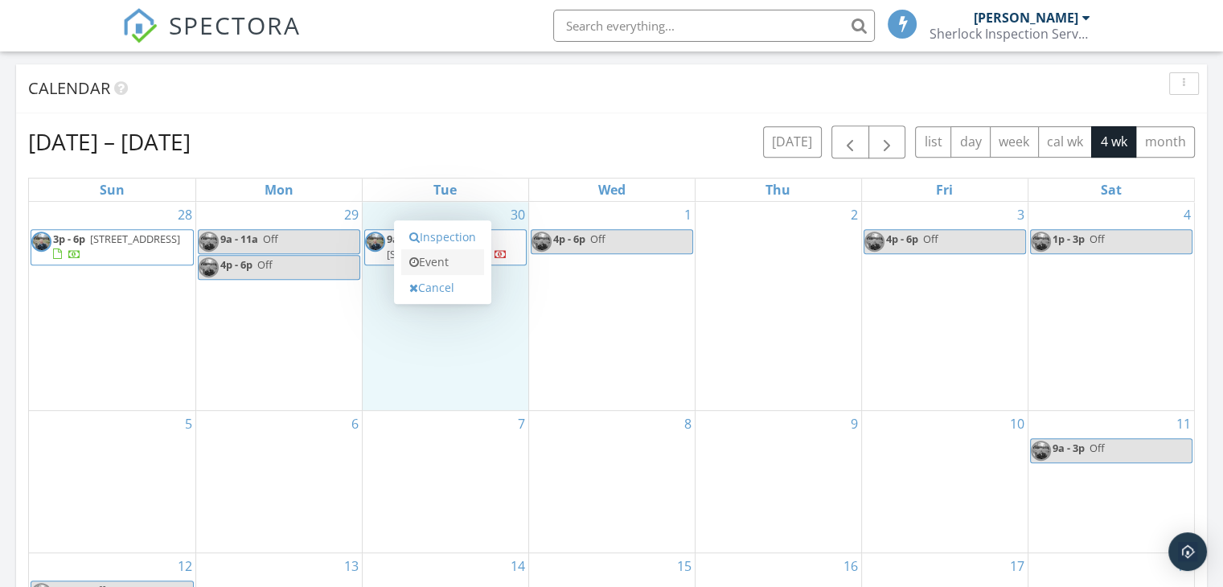
click at [465, 268] on link "Event" at bounding box center [442, 262] width 83 height 26
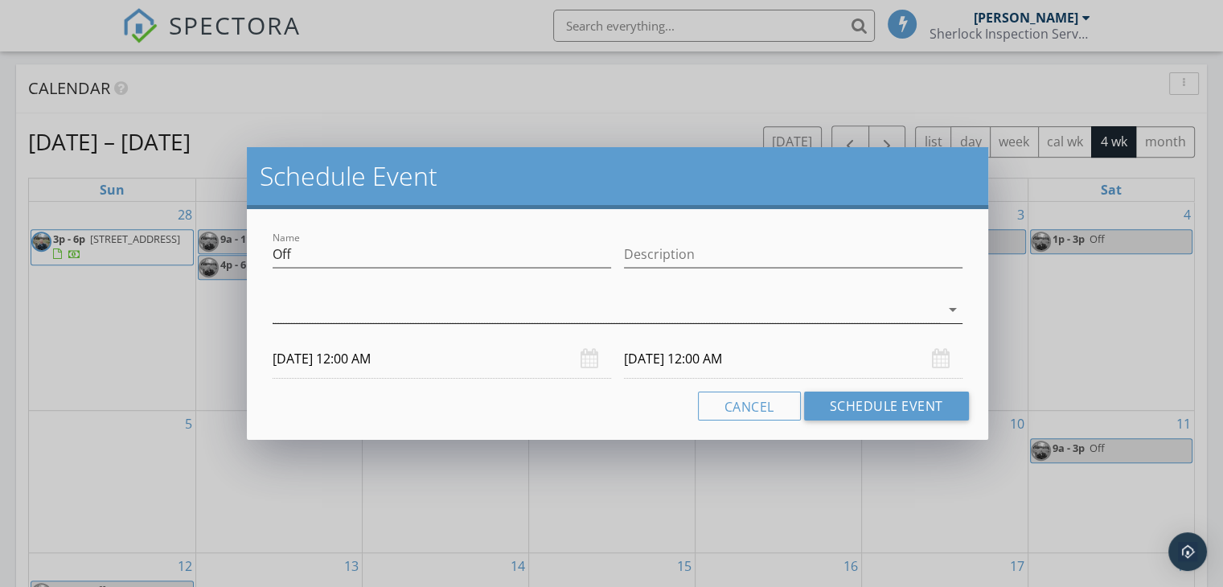
click at [439, 310] on div at bounding box center [606, 310] width 667 height 27
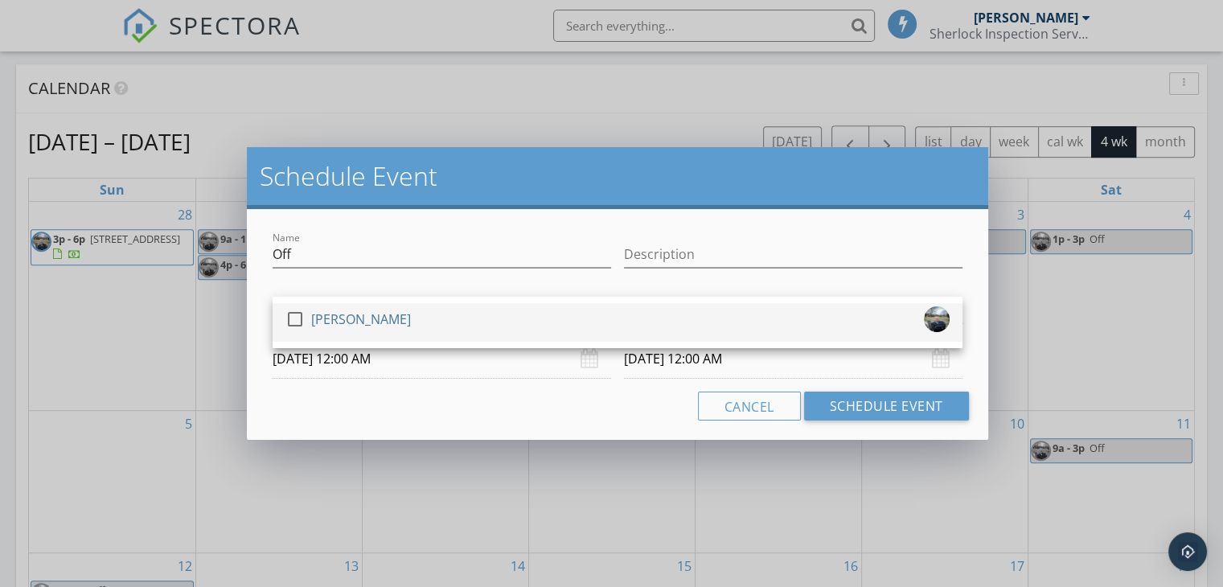
click at [291, 316] on div at bounding box center [294, 319] width 27 height 27
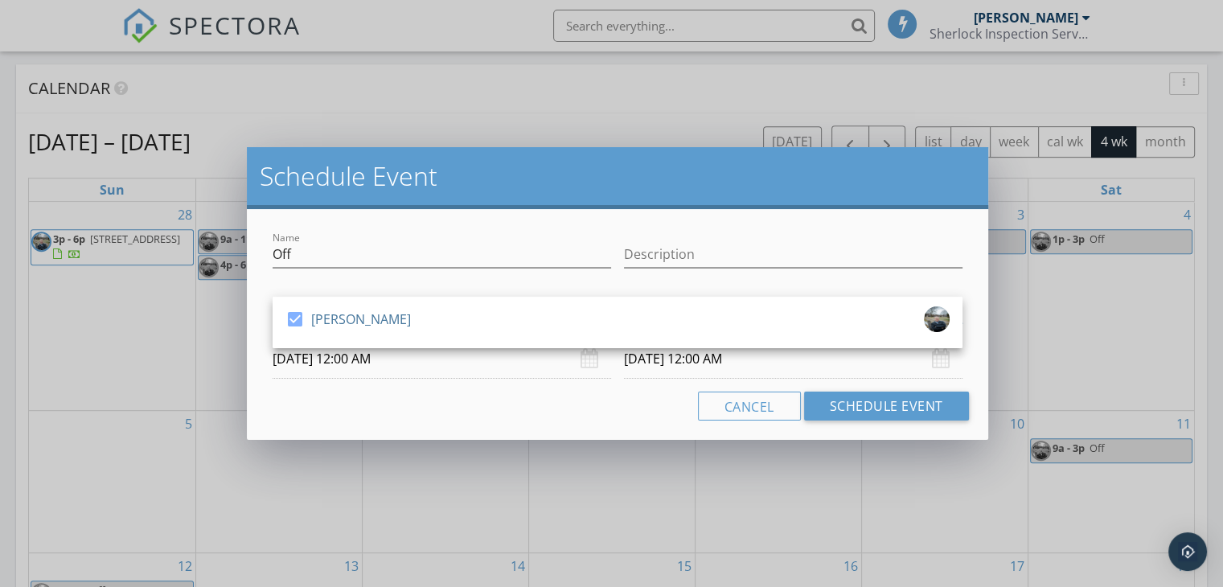
click at [326, 368] on input "09/30/2025 12:00 AM" at bounding box center [442, 358] width 339 height 39
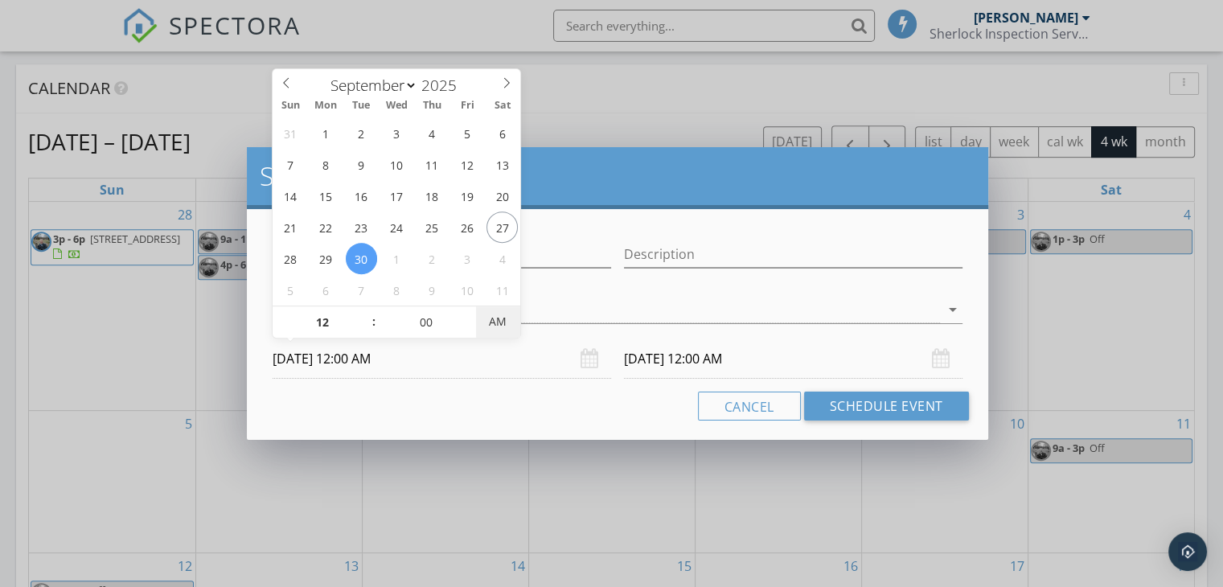
click at [503, 322] on span "AM" at bounding box center [498, 322] width 44 height 32
type input "09/30/2025 12:00 PM"
type input "10/01/2025 12:00 PM"
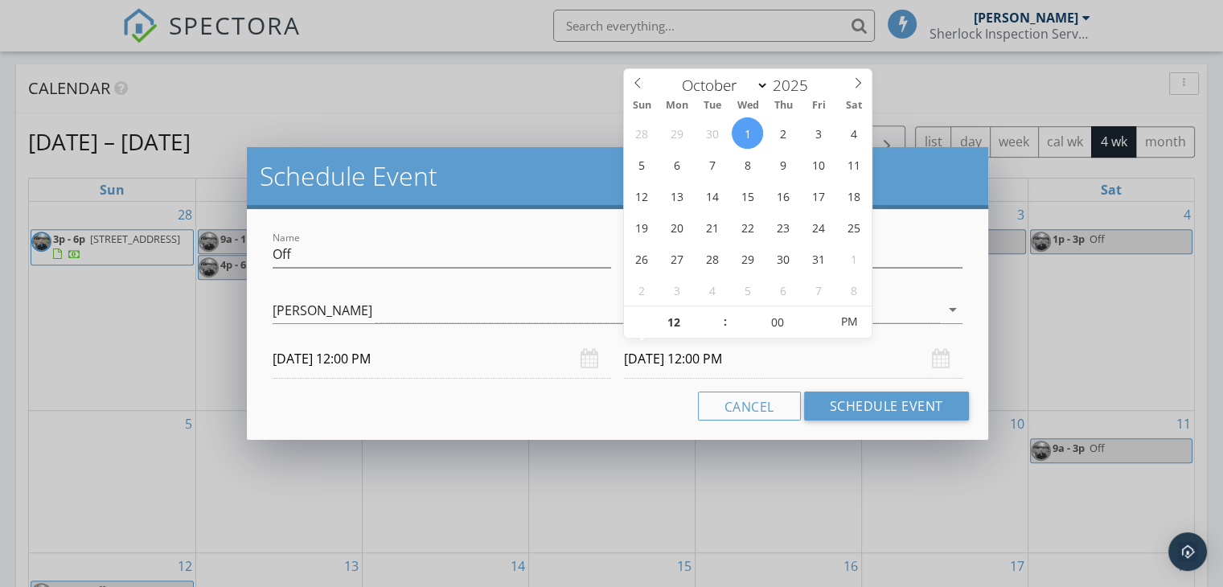
click at [666, 359] on input "10/01/2025 12:00 PM" at bounding box center [793, 358] width 339 height 39
select select "8"
type input "09/30/2025 12:00 PM"
type input "01"
type input "09/30/2025 1:00 PM"
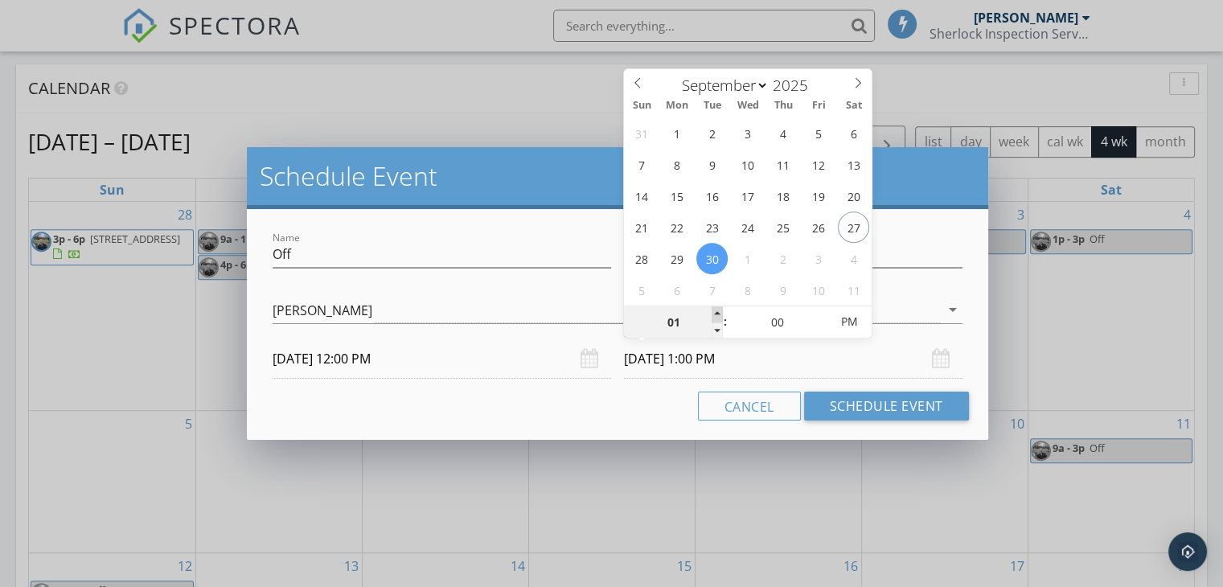
click at [716, 310] on span at bounding box center [717, 314] width 11 height 16
type input "02"
type input "09/30/2025 2:00 PM"
click at [716, 310] on span at bounding box center [717, 314] width 11 height 16
type input "03"
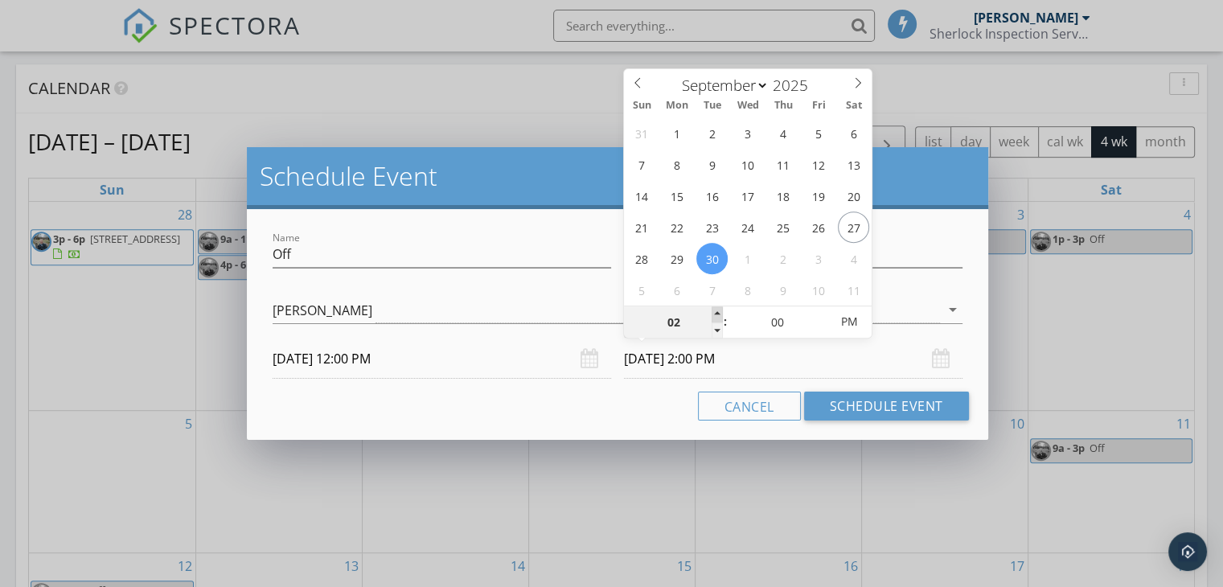
type input "09/30/2025 3:00 PM"
click at [716, 310] on span at bounding box center [717, 314] width 11 height 16
type input "04"
type input "09/30/2025 4:00 PM"
click at [716, 310] on span at bounding box center [717, 314] width 11 height 16
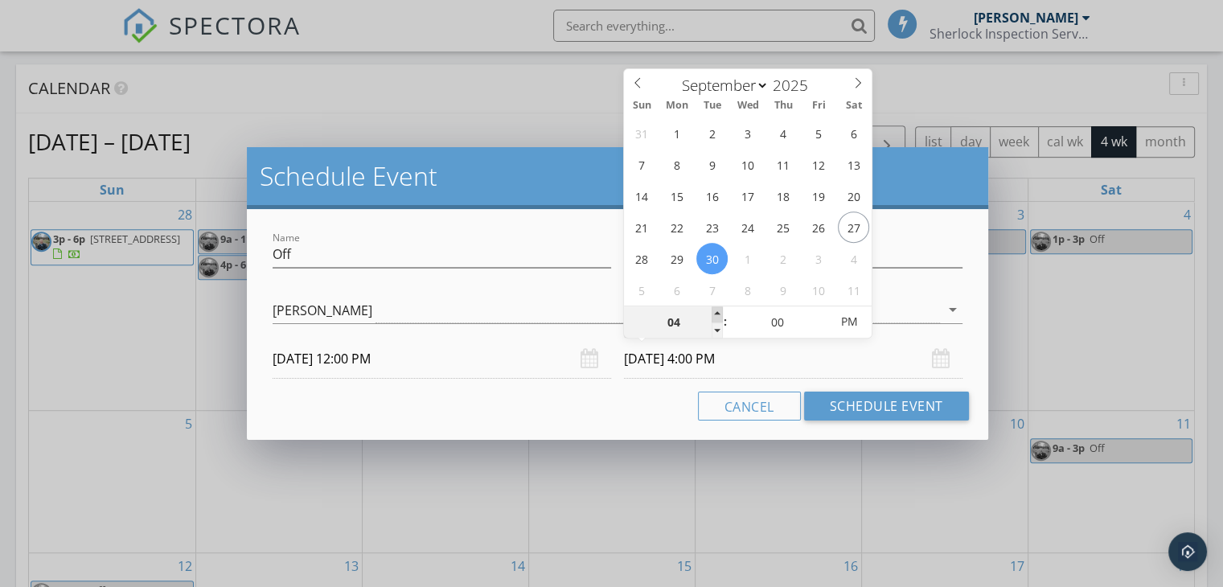
type input "05"
type input "09/30/2025 5:00 PM"
click at [716, 310] on span at bounding box center [717, 314] width 11 height 16
type input "06"
type input "09/30/2025 6:00 PM"
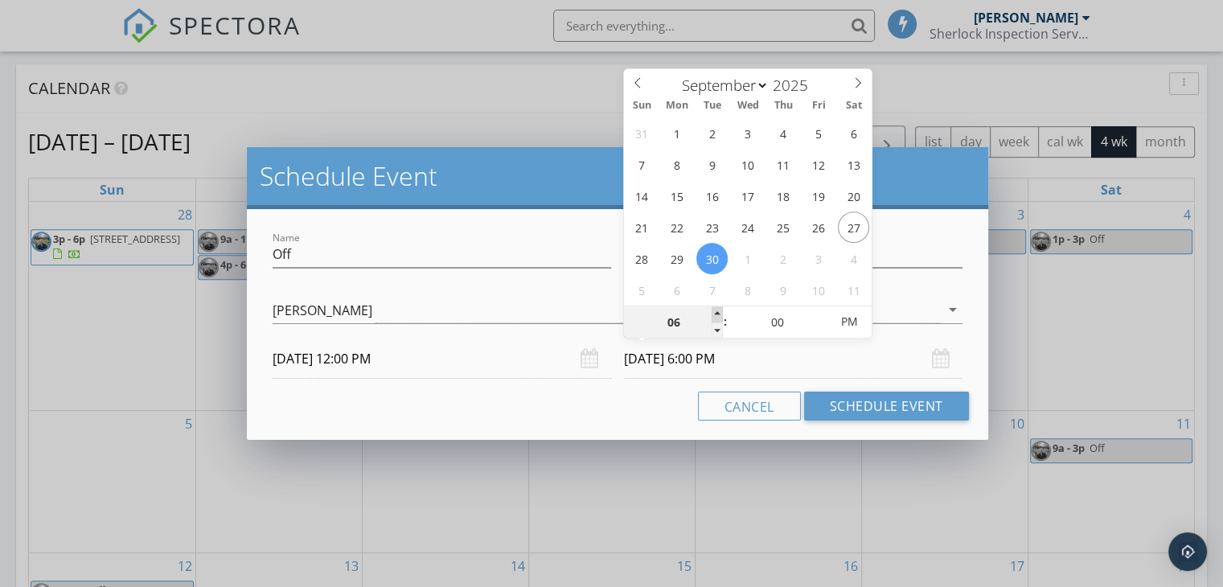
click at [716, 310] on span at bounding box center [717, 314] width 11 height 16
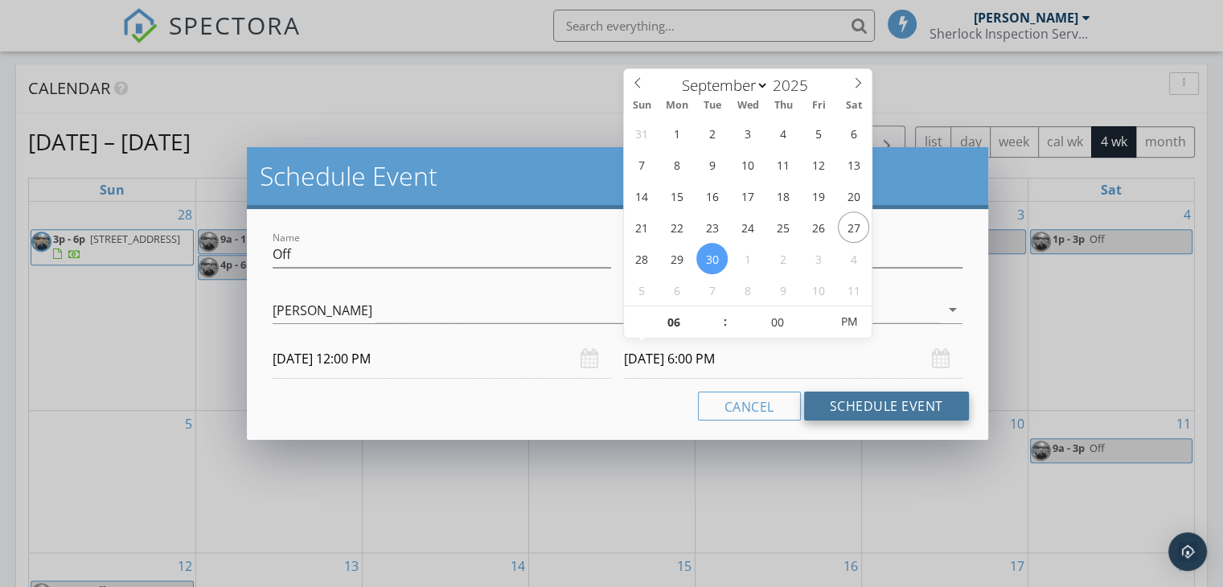
click at [845, 404] on button "Schedule Event" at bounding box center [886, 406] width 165 height 29
